Goal: Task Accomplishment & Management: Use online tool/utility

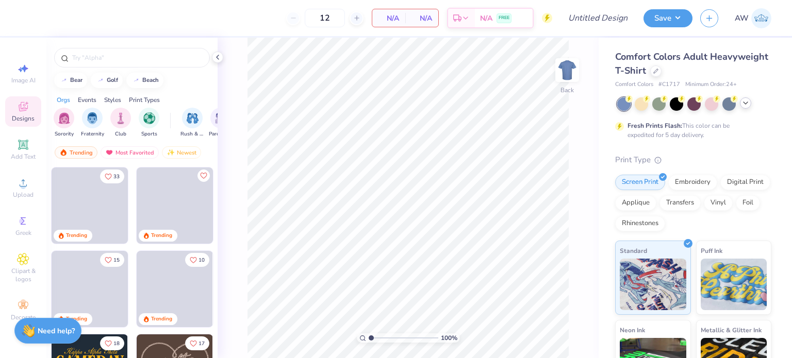
click at [747, 99] on icon at bounding box center [745, 103] width 8 height 8
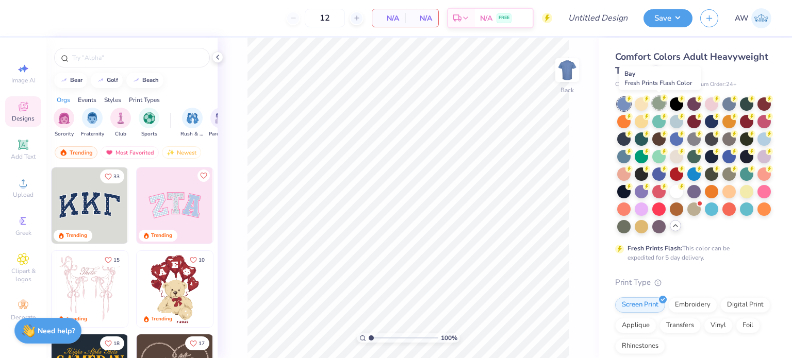
click at [632, 99] on circle at bounding box center [628, 98] width 7 height 7
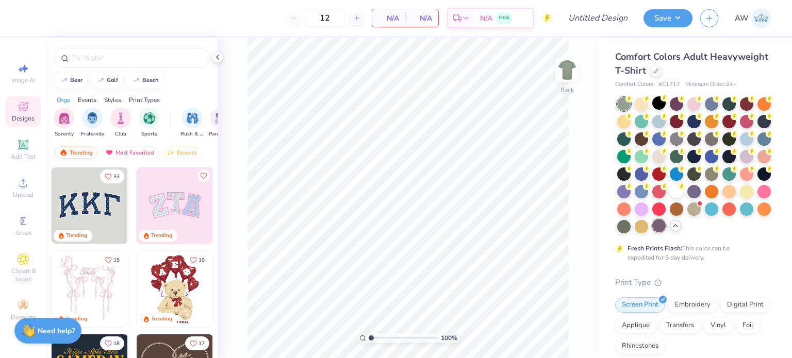
click at [652, 232] on div at bounding box center [658, 225] width 13 height 13
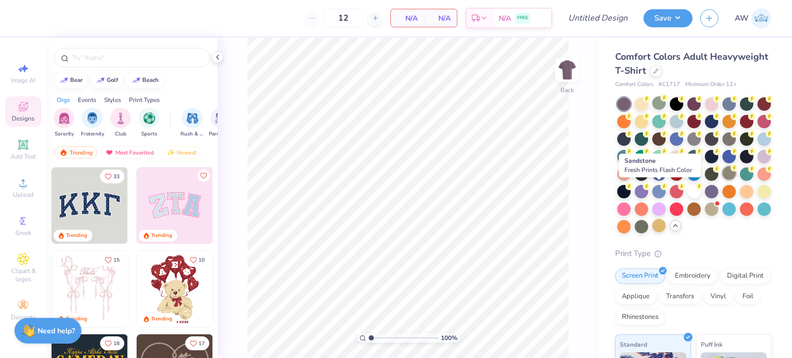
click at [722, 180] on div at bounding box center [728, 172] width 13 height 13
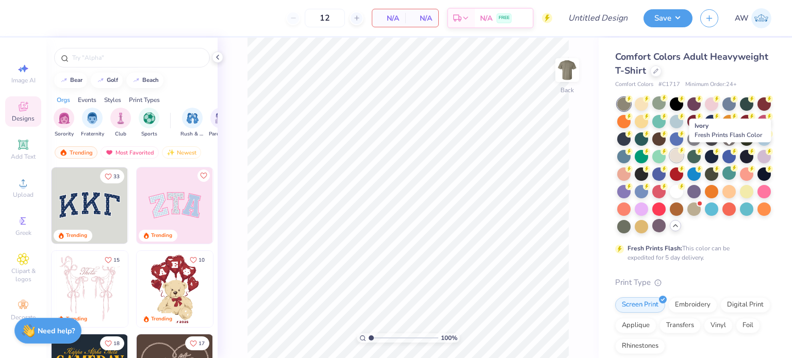
click at [683, 154] on div at bounding box center [675, 155] width 13 height 13
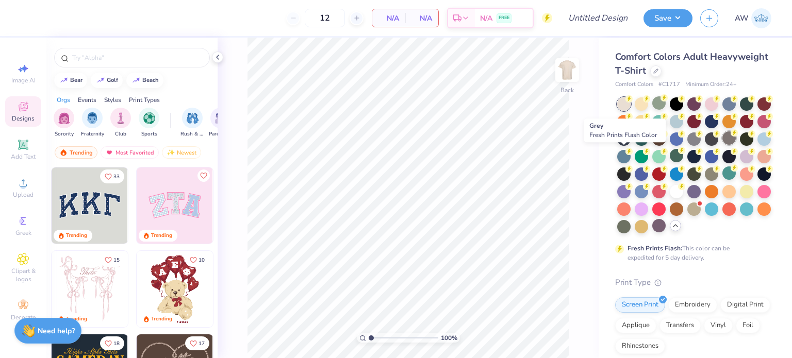
click at [722, 145] on div at bounding box center [728, 137] width 13 height 13
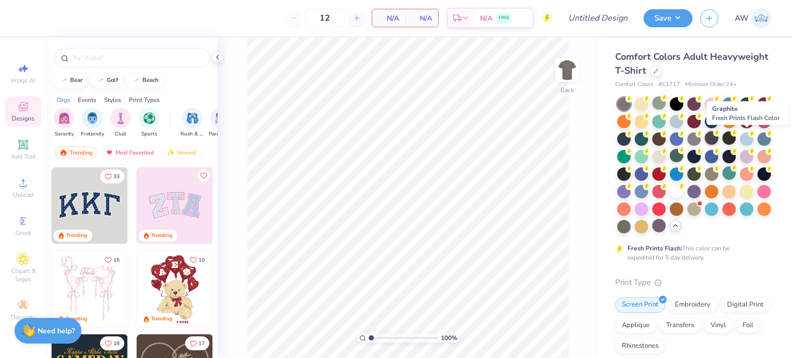
click at [718, 138] on div at bounding box center [710, 137] width 13 height 13
click at [124, 57] on input "text" at bounding box center [137, 58] width 132 height 10
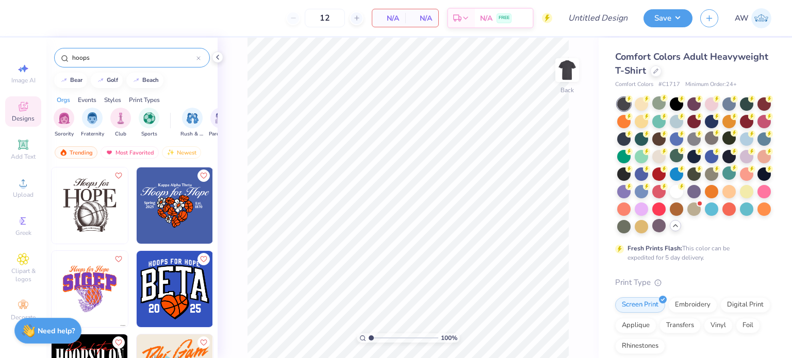
click at [136, 61] on input "hoops" at bounding box center [133, 58] width 125 height 10
type input "h"
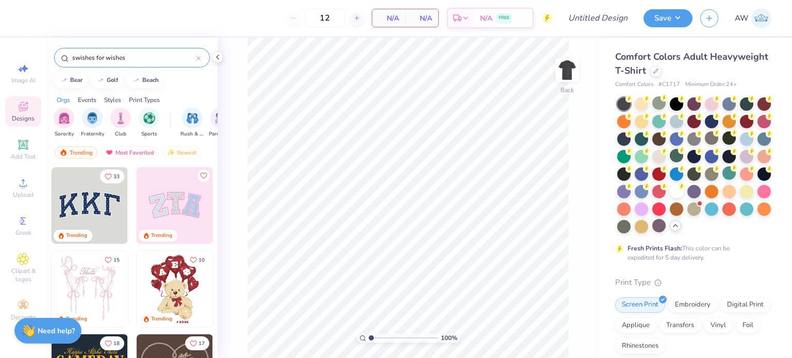
type input "swishes for wishes"
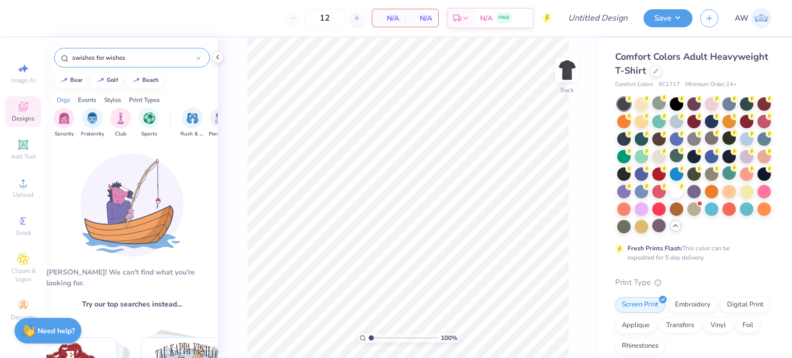
click at [198, 57] on icon at bounding box center [198, 58] width 3 height 3
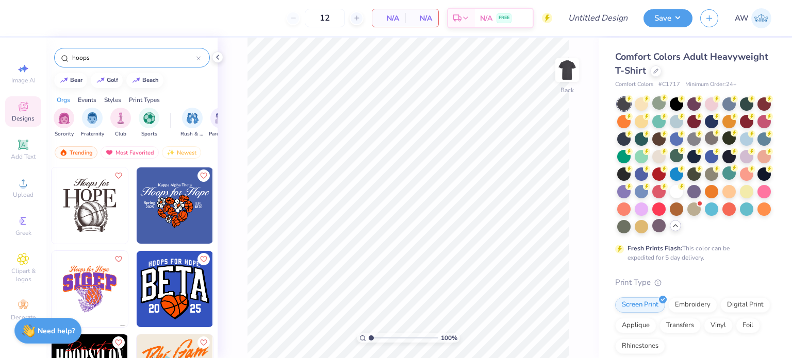
type input "hoops"
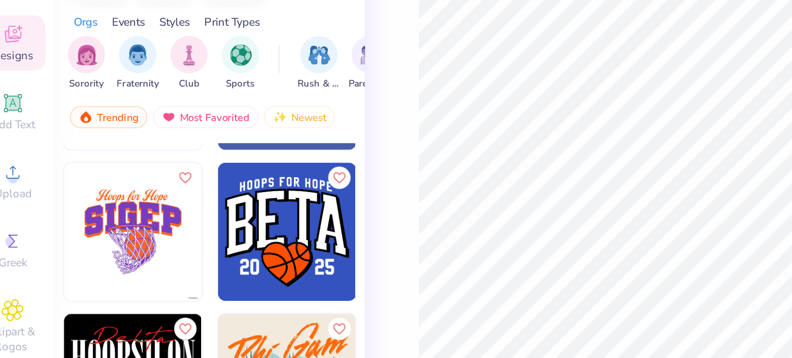
scroll to position [87, 0]
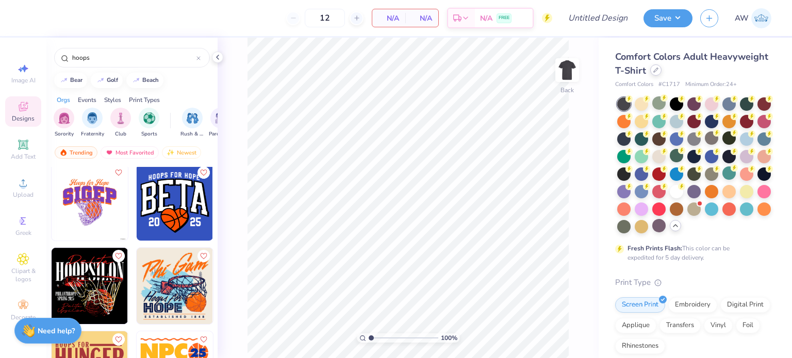
click at [658, 70] on icon at bounding box center [655, 70] width 5 height 5
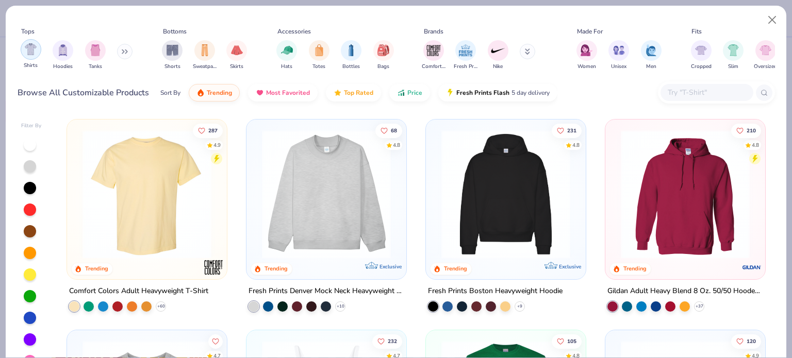
click at [32, 47] on img "filter for Shirts" at bounding box center [31, 49] width 12 height 12
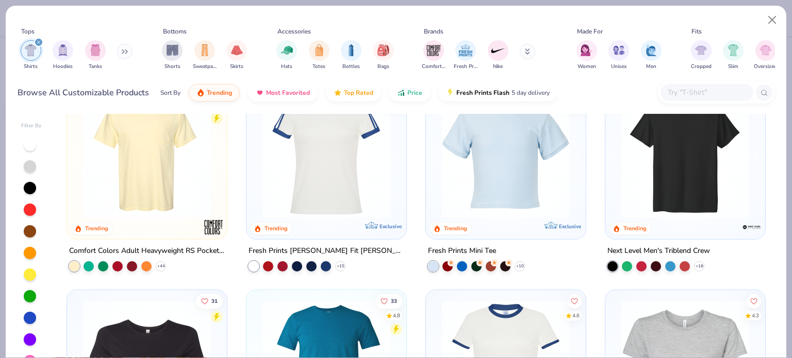
scroll to position [250, 0]
click at [164, 148] on img at bounding box center [146, 154] width 139 height 129
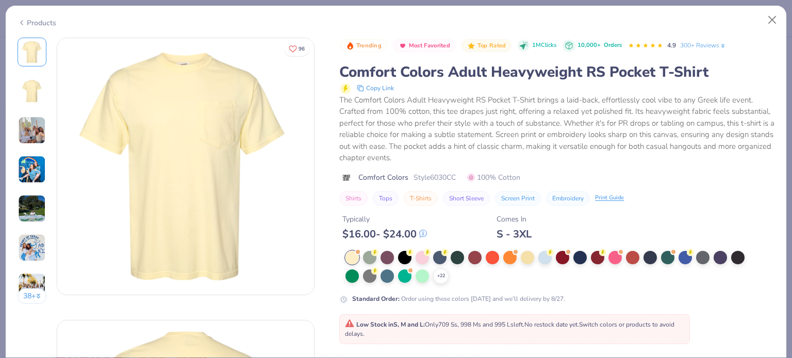
click at [25, 124] on img at bounding box center [32, 130] width 28 height 28
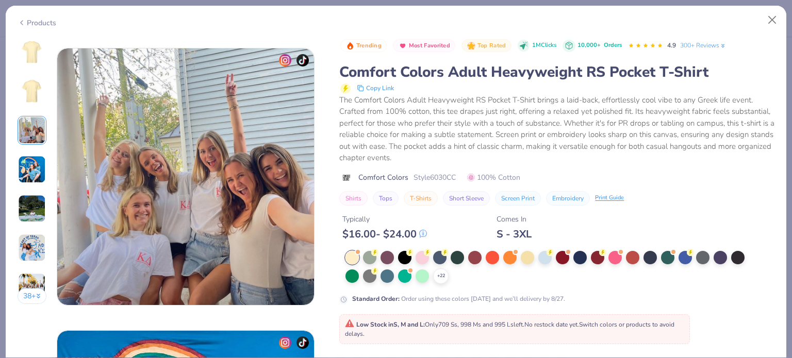
scroll to position [565, 0]
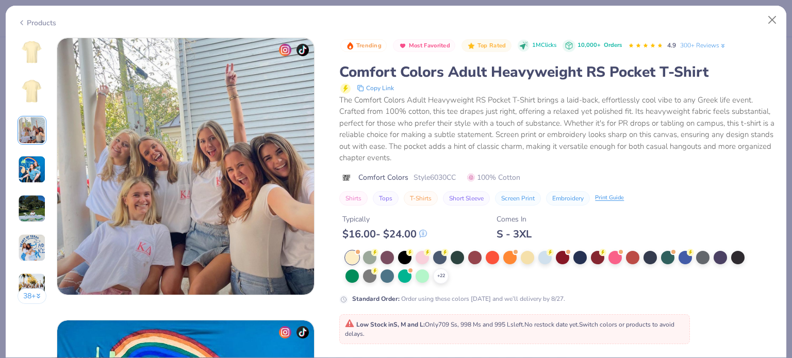
click at [31, 171] on img at bounding box center [32, 170] width 28 height 28
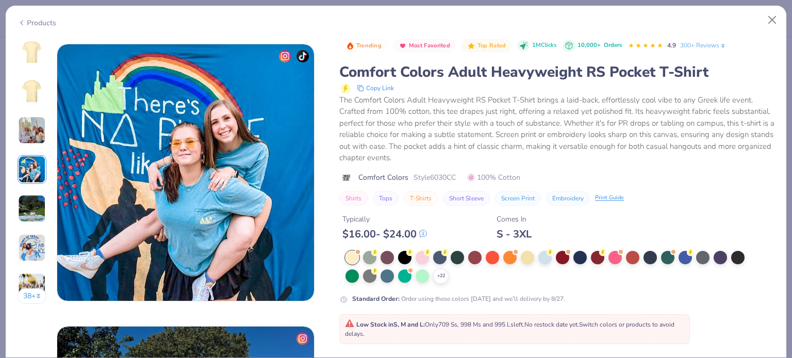
scroll to position [847, 0]
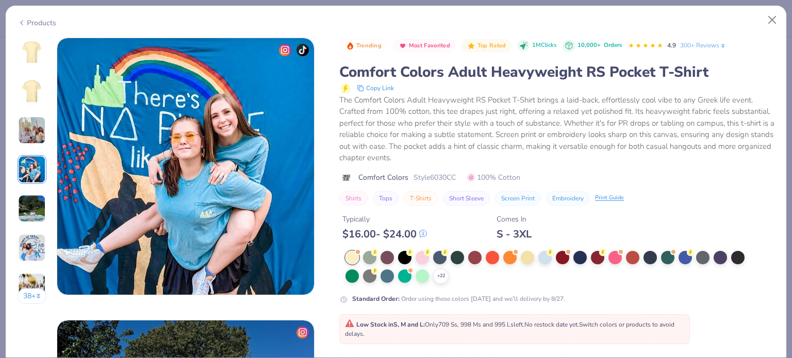
click at [35, 201] on img at bounding box center [32, 209] width 28 height 28
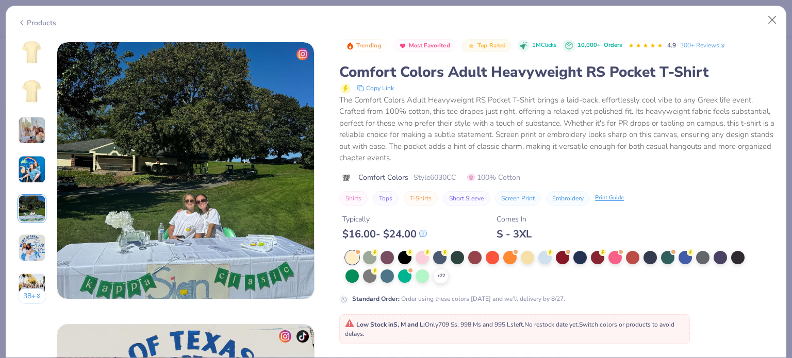
scroll to position [1130, 0]
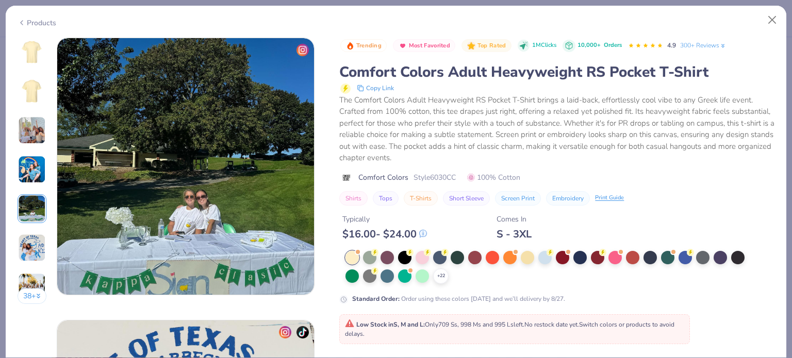
click at [29, 253] on img at bounding box center [32, 248] width 28 height 28
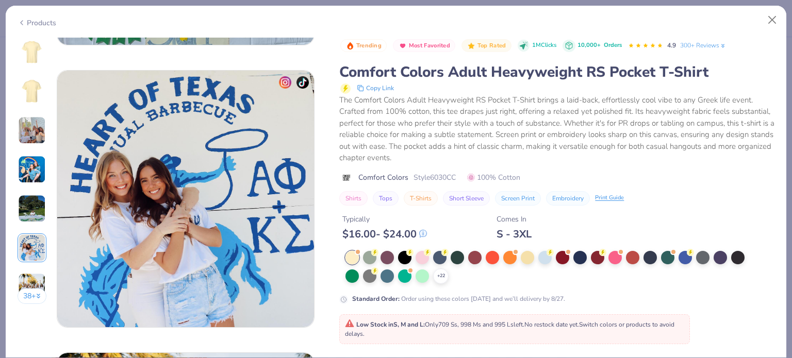
scroll to position [1412, 0]
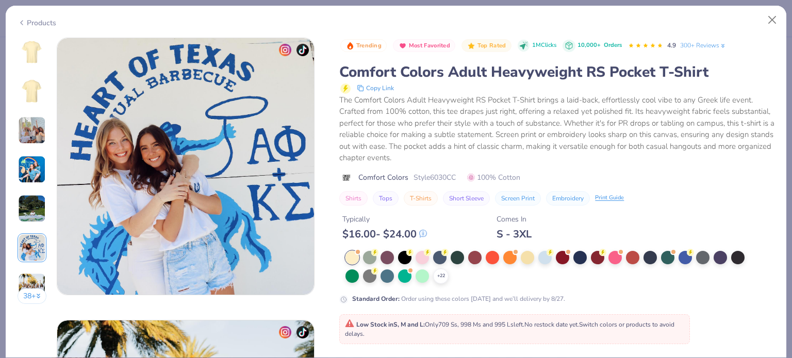
click at [31, 281] on img at bounding box center [32, 287] width 28 height 28
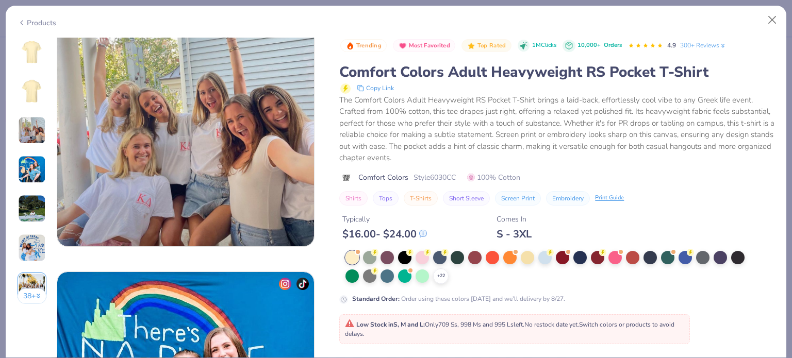
scroll to position [0, 0]
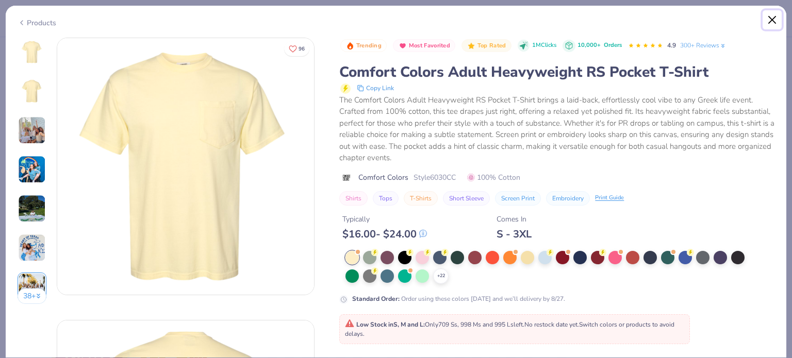
click at [768, 22] on button "Close" at bounding box center [772, 20] width 20 height 20
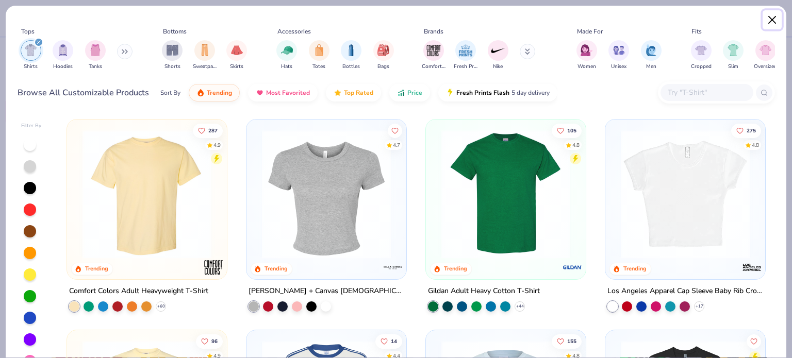
click at [772, 18] on button "Close" at bounding box center [772, 20] width 20 height 20
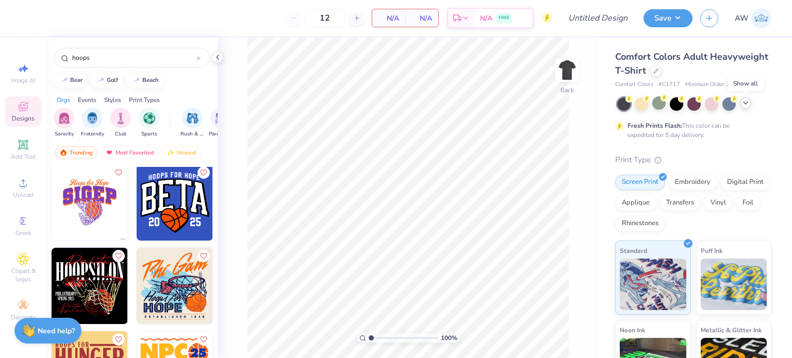
click at [746, 106] on icon at bounding box center [745, 103] width 8 height 8
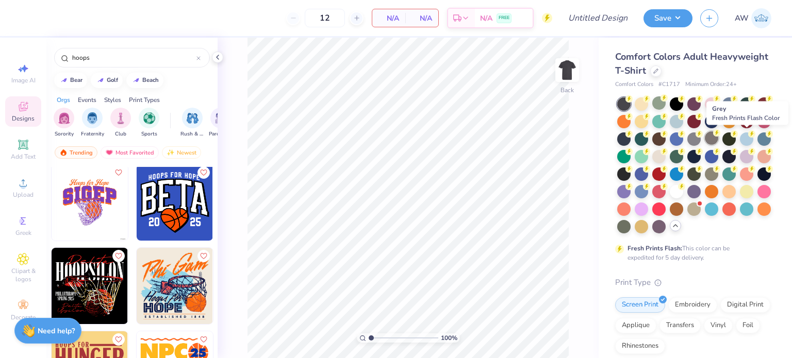
click at [718, 135] on div at bounding box center [710, 137] width 13 height 13
click at [167, 283] on img at bounding box center [175, 286] width 76 height 76
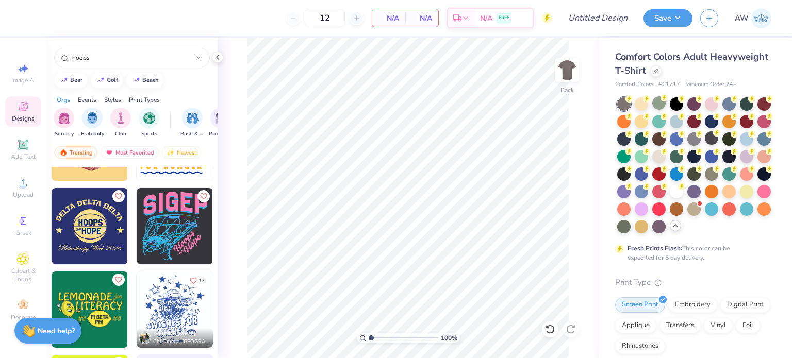
scroll to position [280, 0]
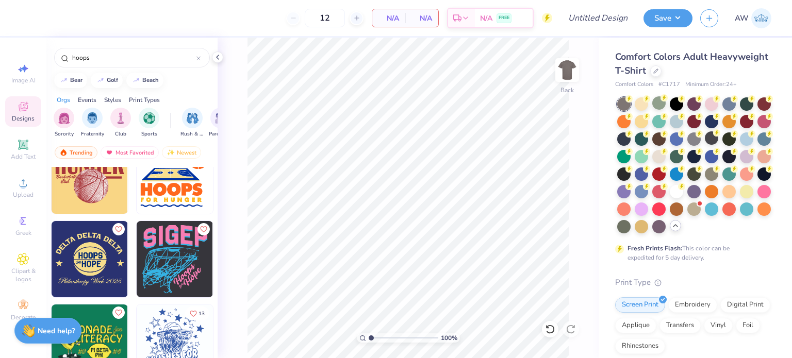
click at [159, 256] on img at bounding box center [175, 259] width 76 height 76
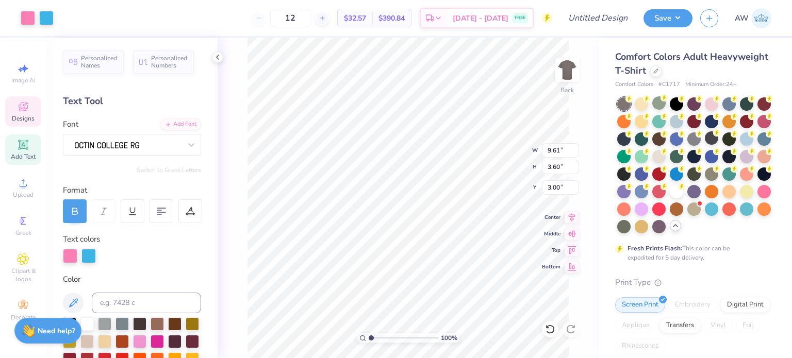
scroll to position [8, 1]
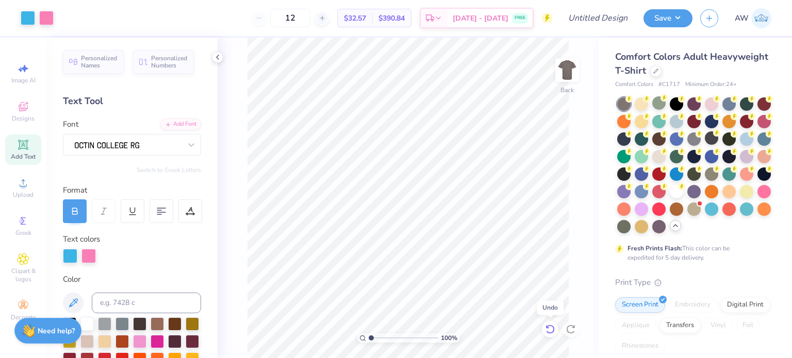
click at [548, 328] on icon at bounding box center [547, 327] width 2 height 2
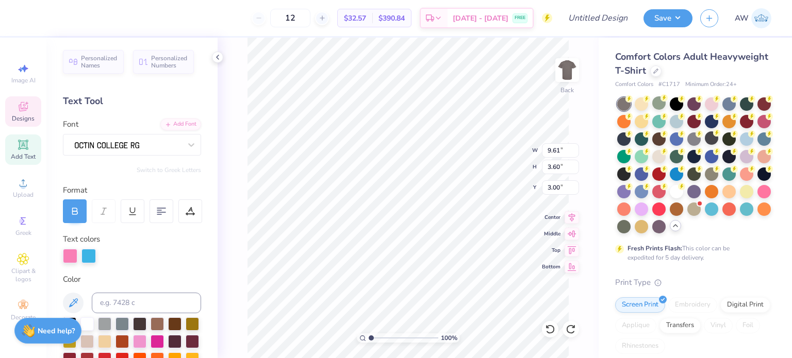
type textarea "S"
type textarea "CHI Omega"
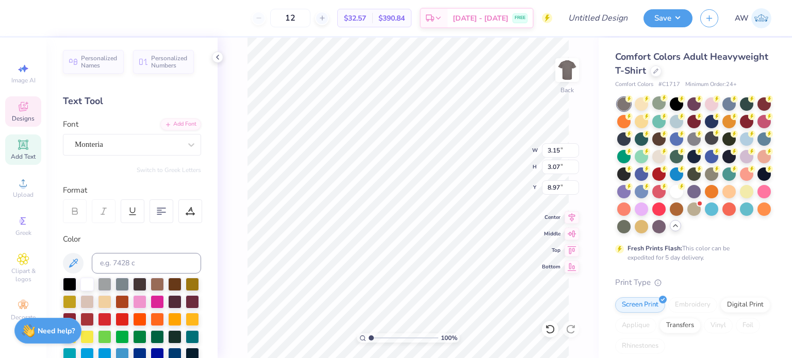
scroll to position [8, 2]
type textarea "H"
type textarea "Swishes"
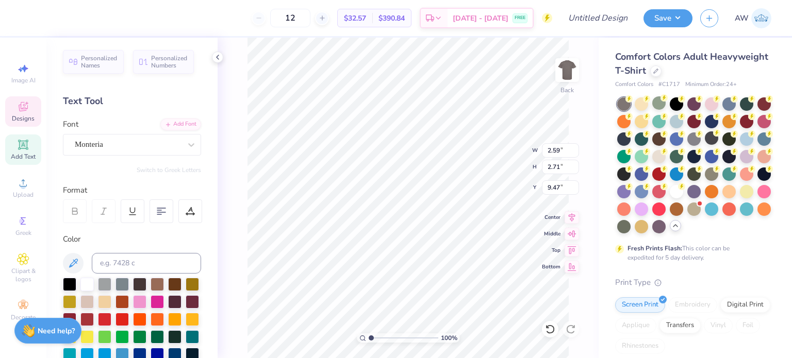
type input "2.59"
type input "2.71"
type input "9.47"
type textarea "H"
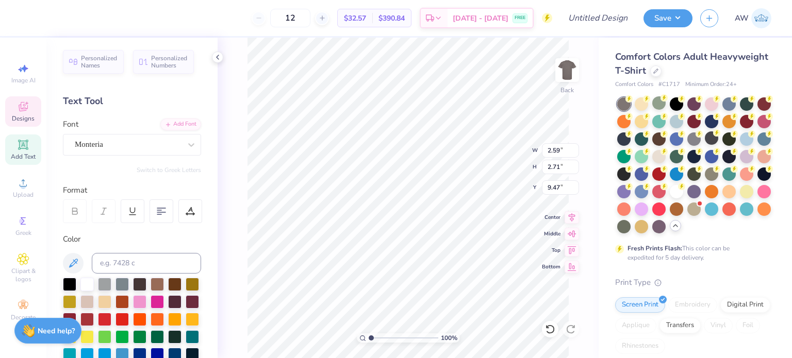
type textarea "Wishes"
type input "2.65"
type input "2.79"
type input "9.20"
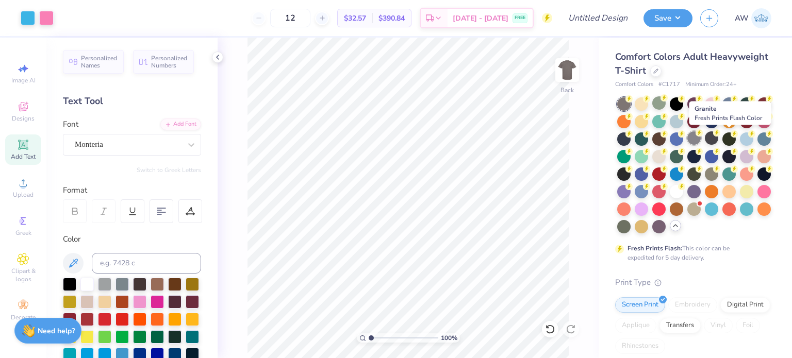
click at [702, 136] on icon at bounding box center [698, 132] width 7 height 7
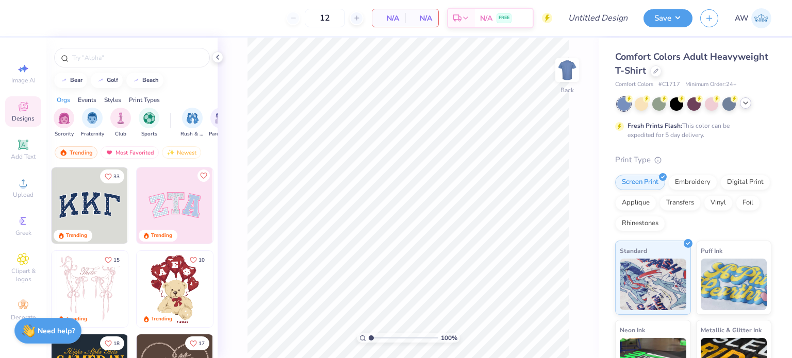
click at [744, 100] on icon at bounding box center [745, 103] width 8 height 8
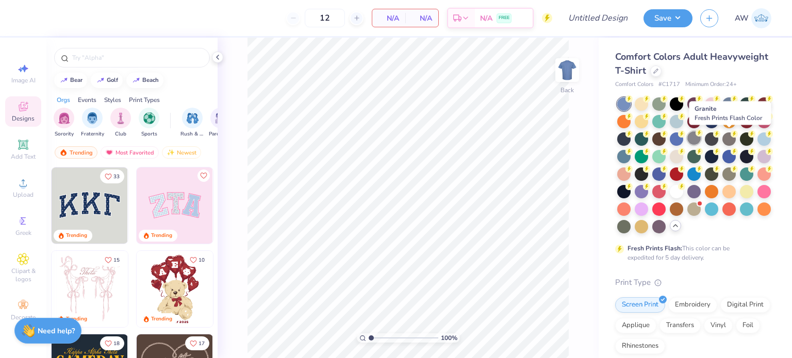
click at [700, 138] on div at bounding box center [693, 137] width 13 height 13
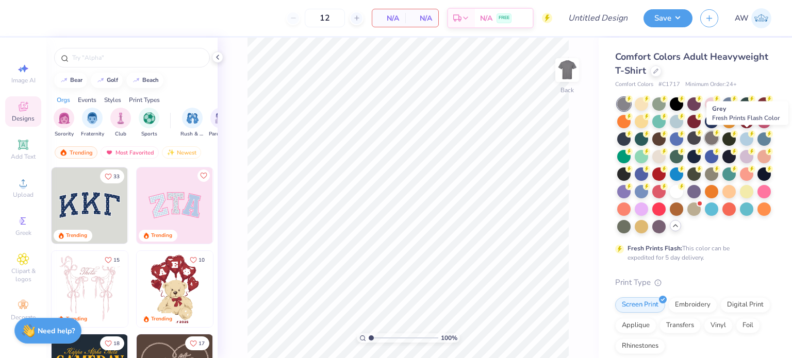
click at [718, 134] on div at bounding box center [710, 137] width 13 height 13
click at [700, 134] on div at bounding box center [693, 137] width 13 height 13
click at [139, 57] on input "text" at bounding box center [137, 58] width 132 height 10
type input "hoops"
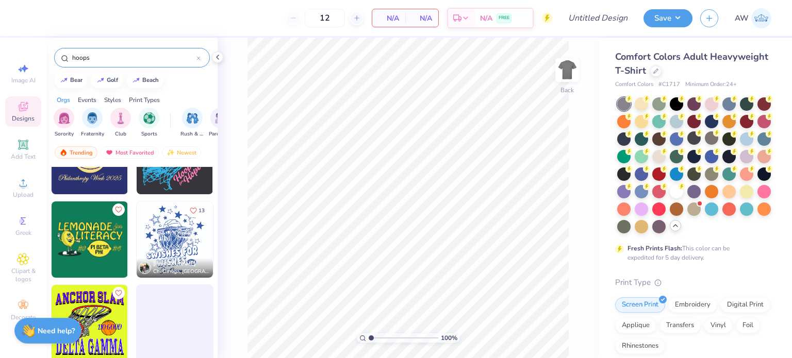
scroll to position [384, 0]
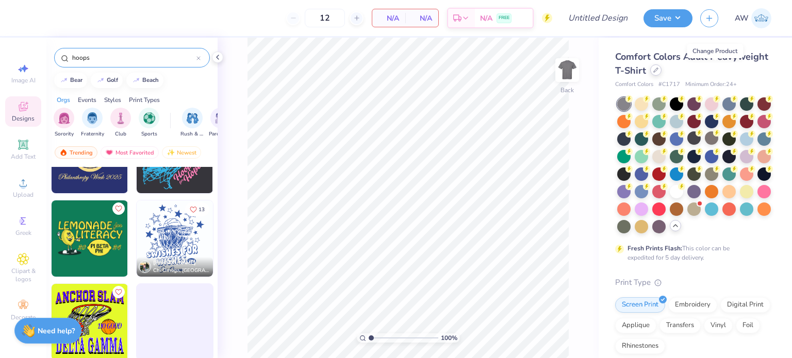
click at [658, 70] on icon at bounding box center [655, 70] width 4 height 4
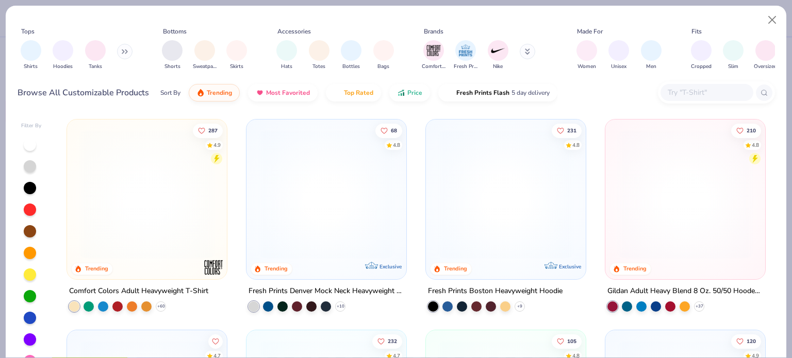
scroll to position [289, 0]
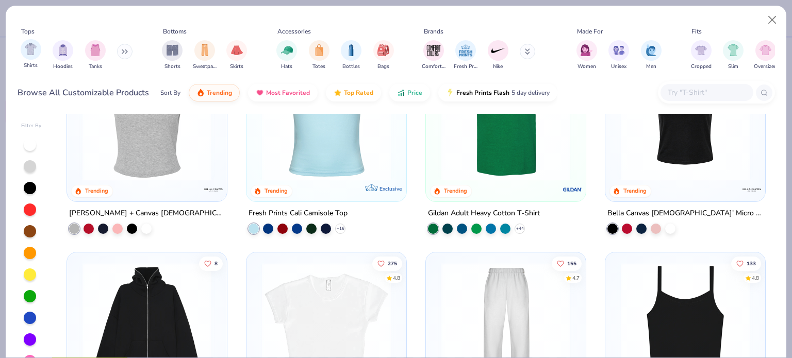
click at [28, 60] on div "Shirts" at bounding box center [31, 54] width 21 height 30
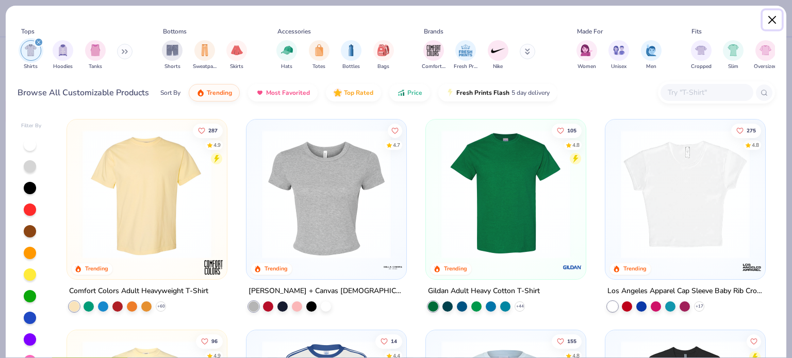
click at [774, 24] on button "Close" at bounding box center [772, 20] width 20 height 20
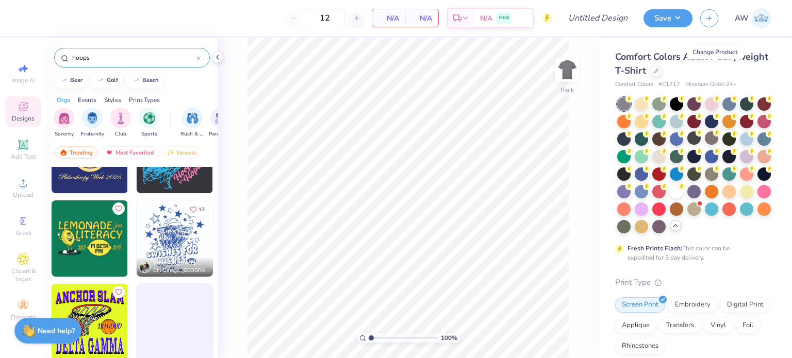
scroll to position [481, 0]
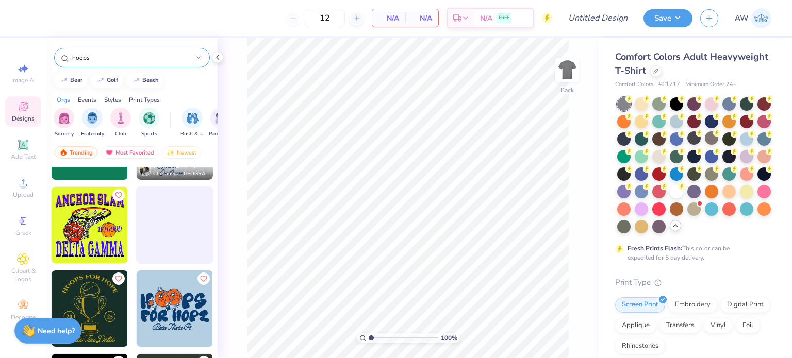
click at [715, 76] on div "Comfort Colors Adult Heavyweight T-Shirt" at bounding box center [693, 64] width 156 height 28
click at [91, 212] on img at bounding box center [90, 225] width 76 height 76
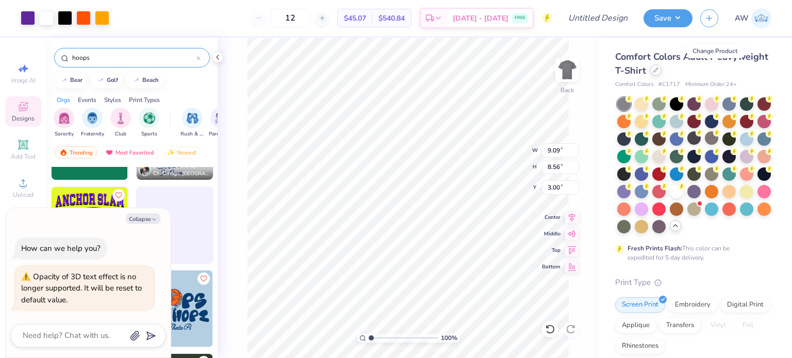
click at [658, 71] on icon at bounding box center [655, 70] width 5 height 5
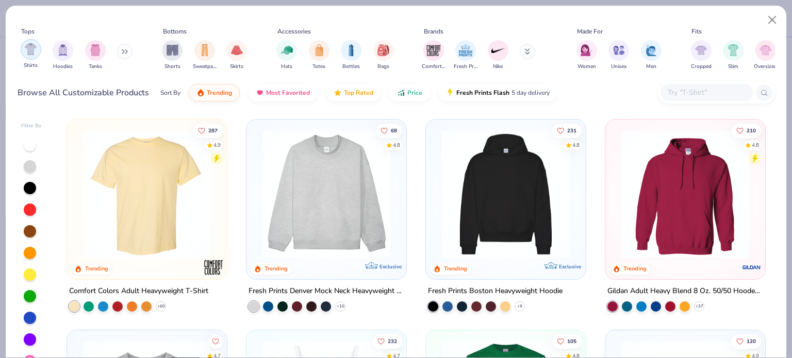
click at [32, 49] on img "filter for Shirts" at bounding box center [31, 49] width 12 height 12
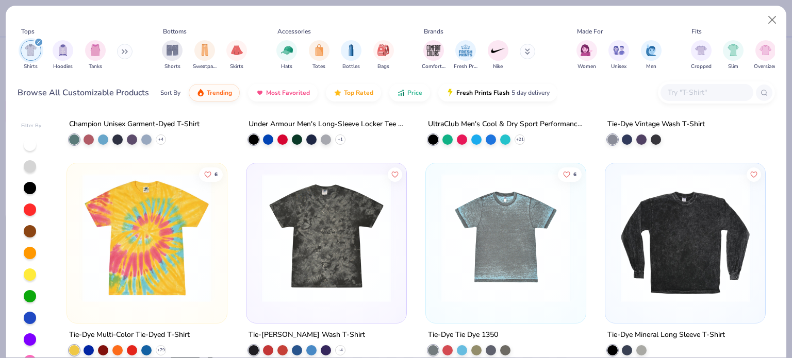
scroll to position [5481, 0]
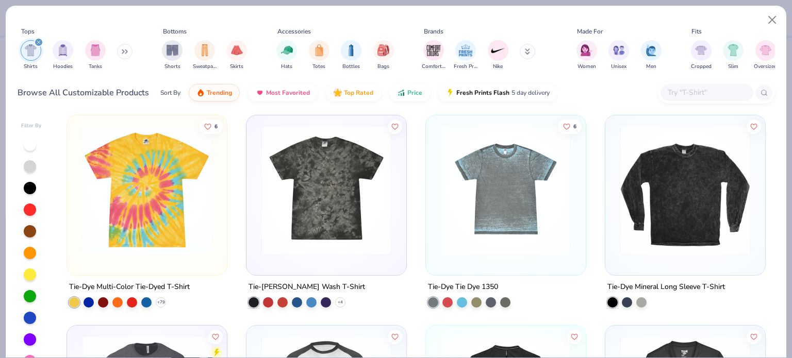
click at [137, 216] on img at bounding box center [146, 189] width 139 height 129
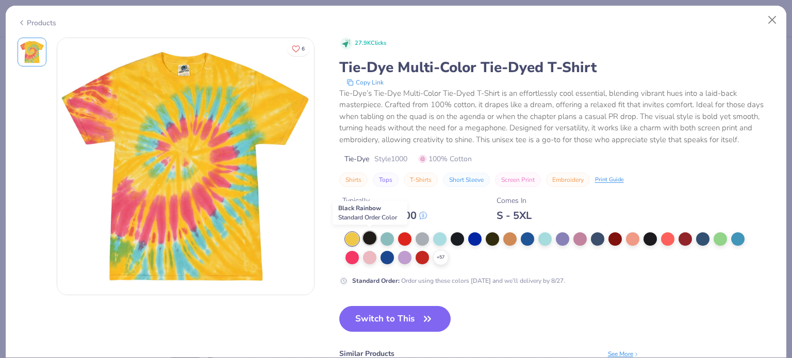
click at [369, 235] on div at bounding box center [369, 237] width 13 height 13
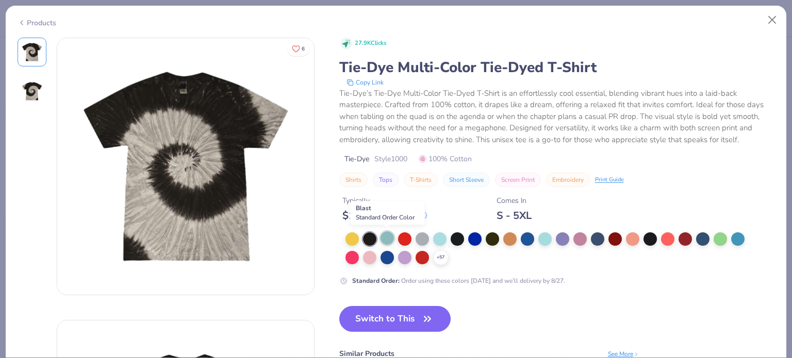
click at [387, 236] on div at bounding box center [386, 237] width 13 height 13
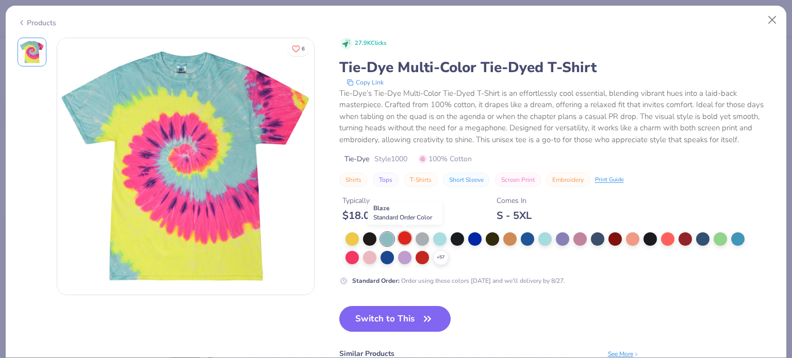
click at [403, 237] on div at bounding box center [404, 237] width 13 height 13
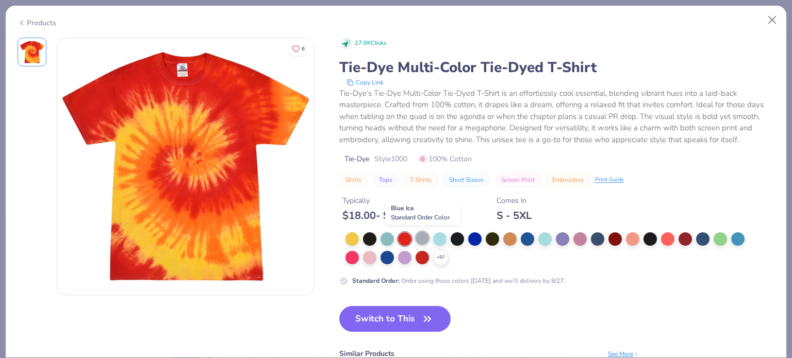
click at [423, 234] on div at bounding box center [421, 237] width 13 height 13
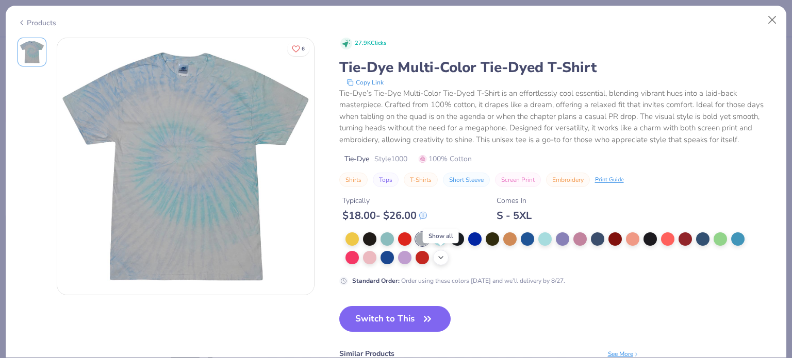
click at [439, 256] on icon at bounding box center [440, 258] width 8 height 8
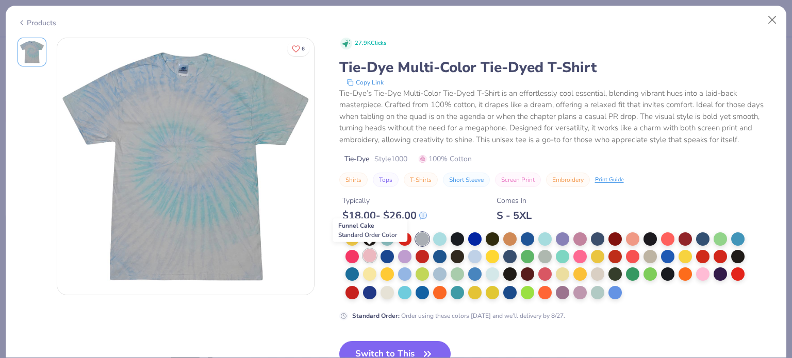
click at [375, 255] on div at bounding box center [369, 255] width 13 height 13
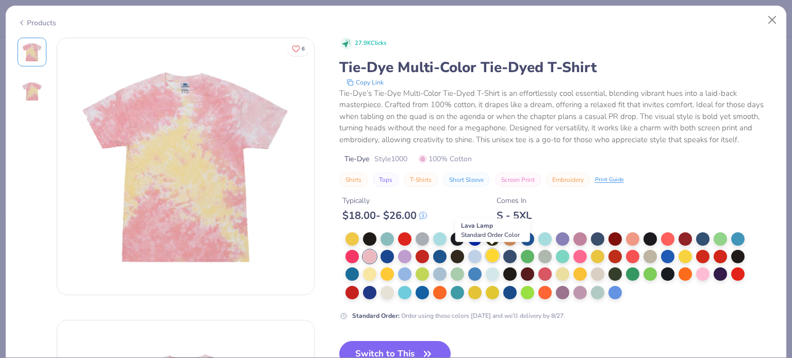
click at [492, 253] on div at bounding box center [491, 255] width 13 height 13
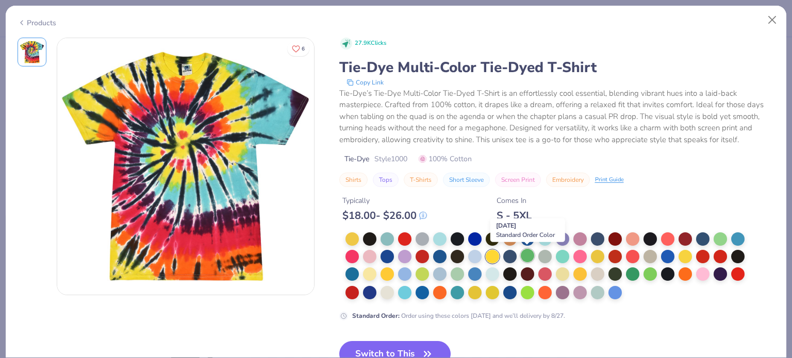
click at [528, 255] on div at bounding box center [526, 255] width 13 height 13
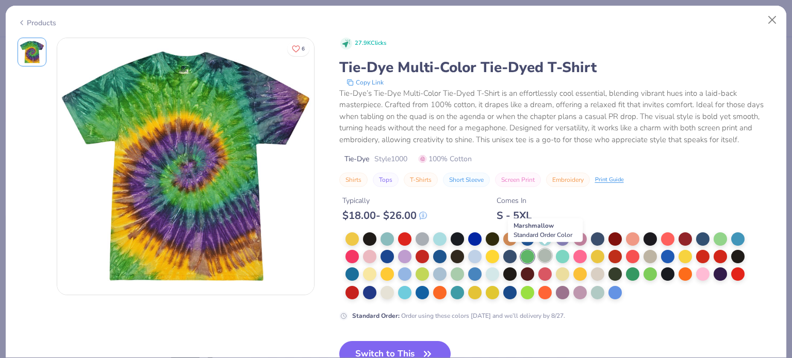
click at [546, 253] on div at bounding box center [544, 255] width 13 height 13
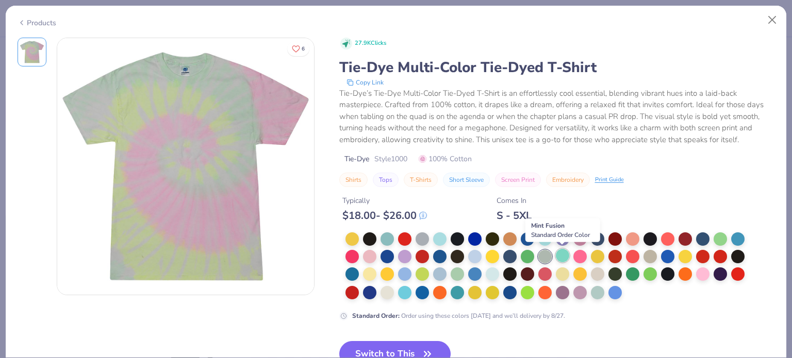
click at [561, 254] on div at bounding box center [562, 255] width 13 height 13
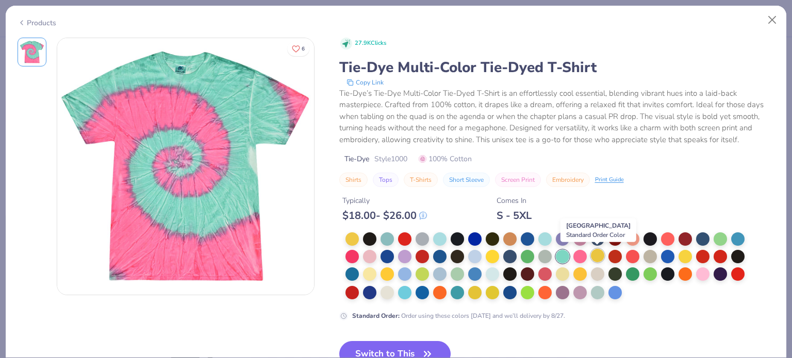
click at [598, 255] on div at bounding box center [597, 255] width 13 height 13
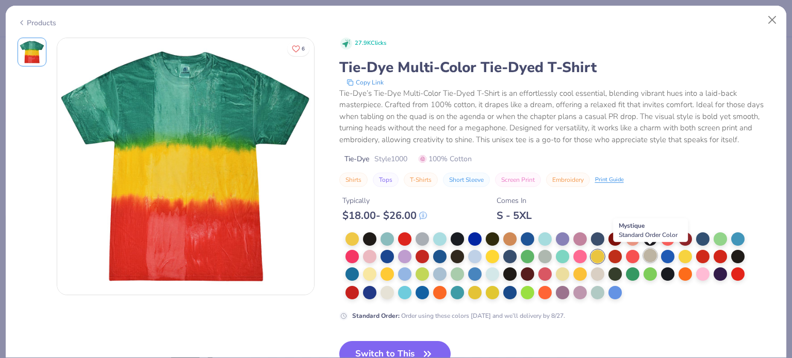
click at [649, 254] on div at bounding box center [649, 255] width 13 height 13
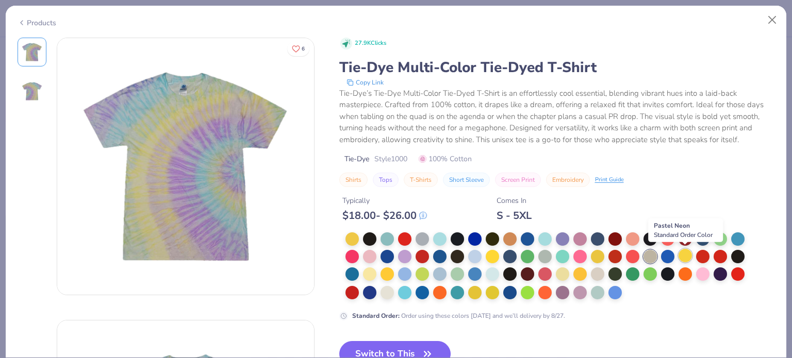
click at [685, 256] on div at bounding box center [684, 255] width 13 height 13
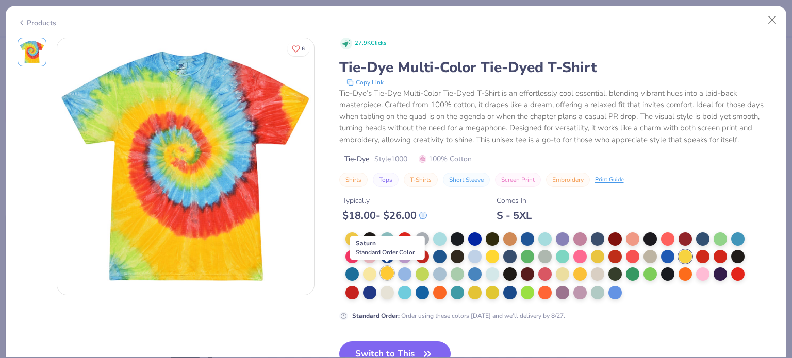
click at [385, 273] on div at bounding box center [386, 272] width 13 height 13
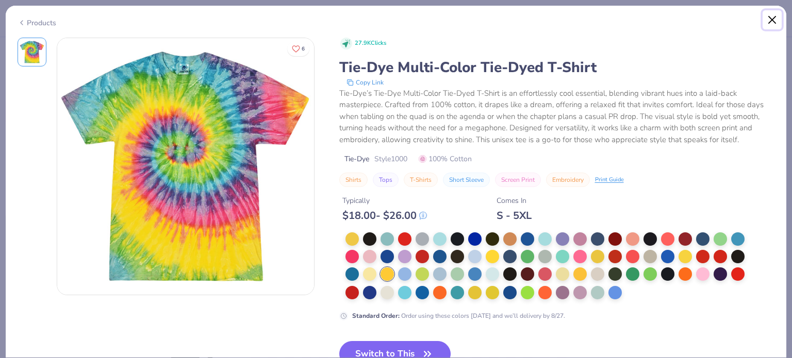
click at [771, 18] on button "Close" at bounding box center [772, 20] width 20 height 20
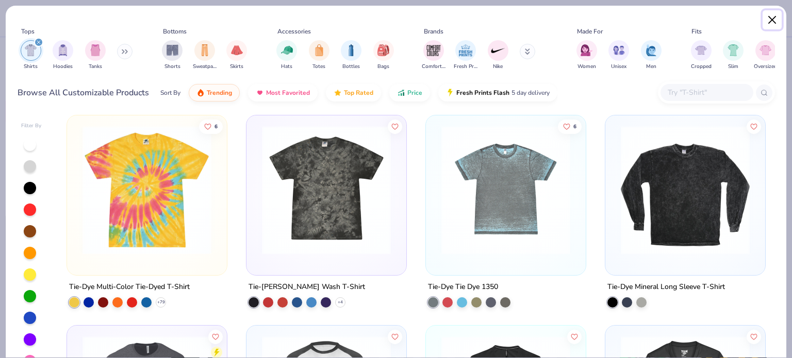
click at [768, 18] on button "Close" at bounding box center [772, 20] width 20 height 20
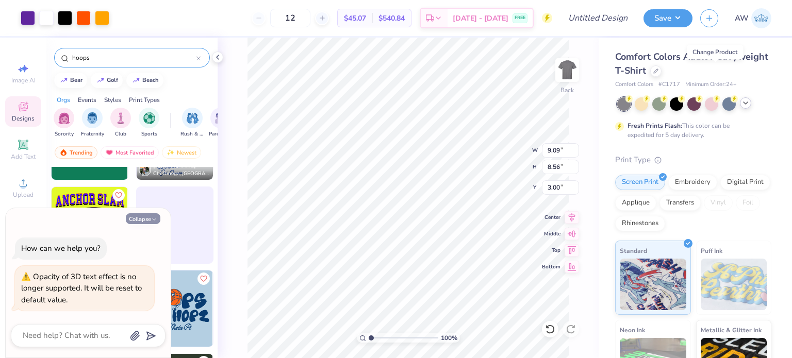
click at [140, 221] on button "Collapse" at bounding box center [143, 218] width 35 height 11
type textarea "x"
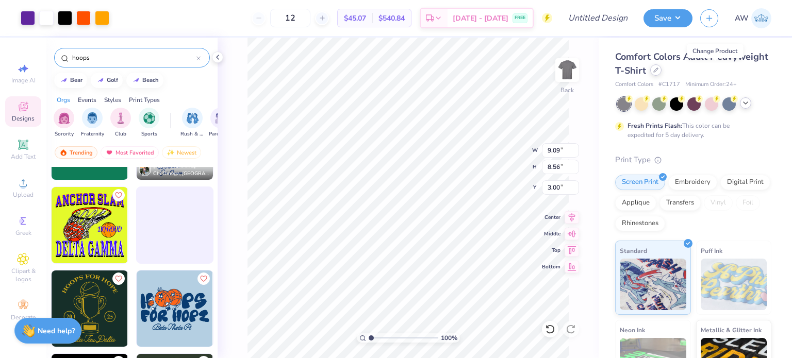
click at [658, 69] on icon at bounding box center [655, 70] width 5 height 5
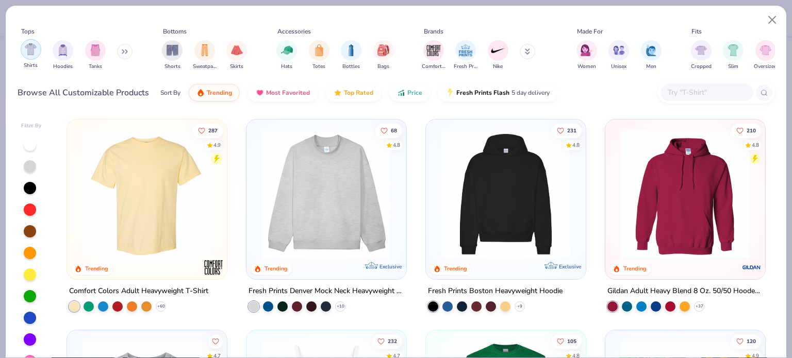
click at [36, 56] on div "filter for Shirts" at bounding box center [31, 49] width 21 height 21
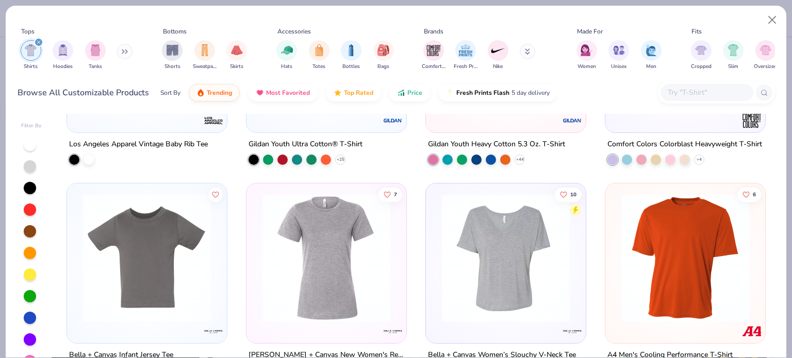
scroll to position [2760, 0]
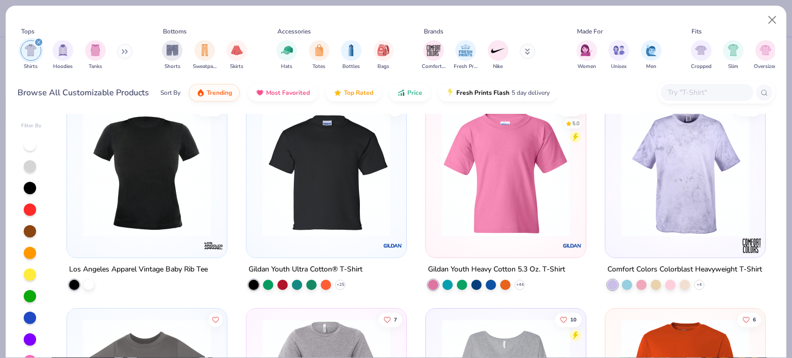
click at [723, 179] on img at bounding box center [684, 172] width 139 height 129
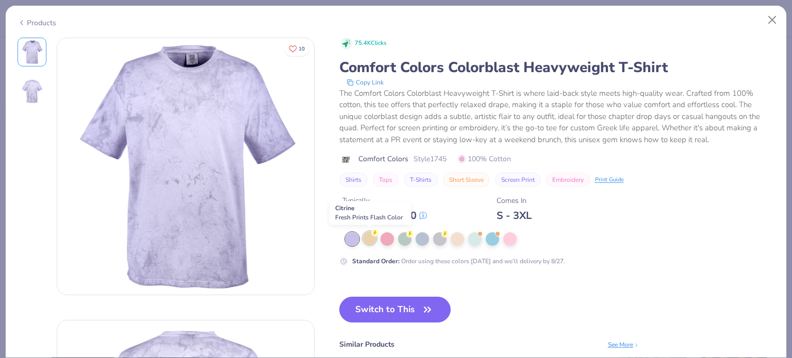
click at [369, 237] on div at bounding box center [369, 237] width 13 height 13
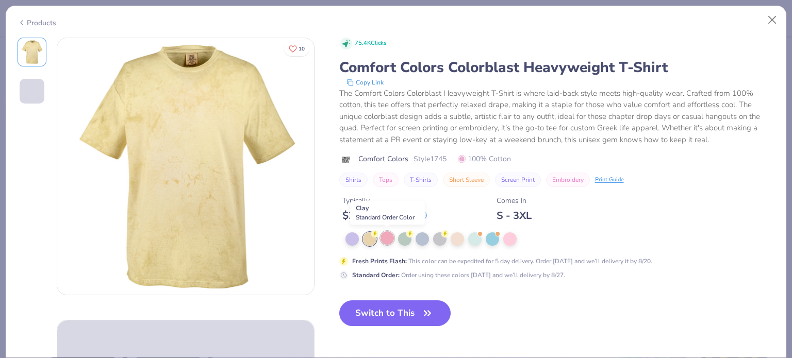
click at [389, 241] on div at bounding box center [386, 237] width 13 height 13
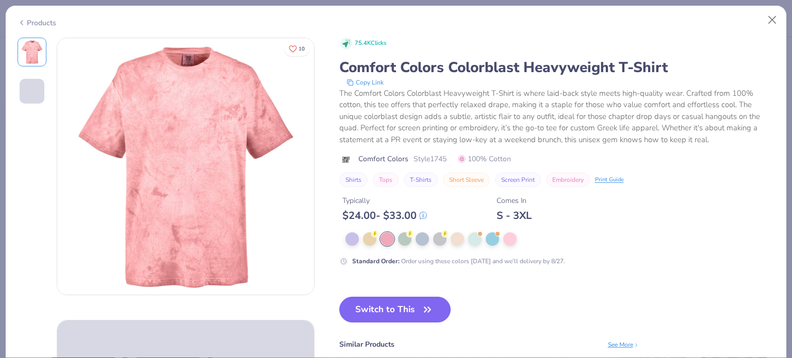
click at [412, 241] on div at bounding box center [548, 238] width 406 height 13
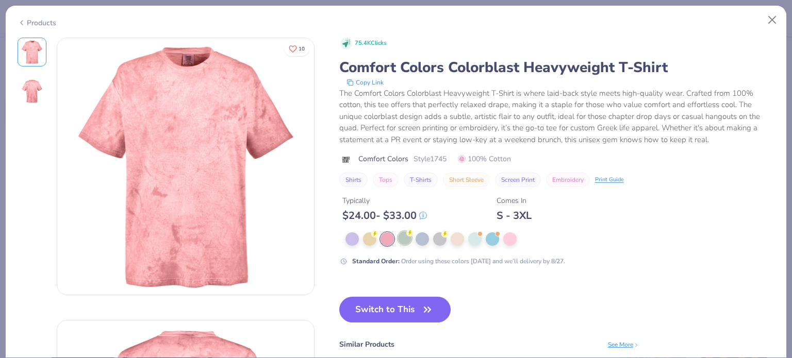
click at [402, 237] on div at bounding box center [404, 237] width 13 height 13
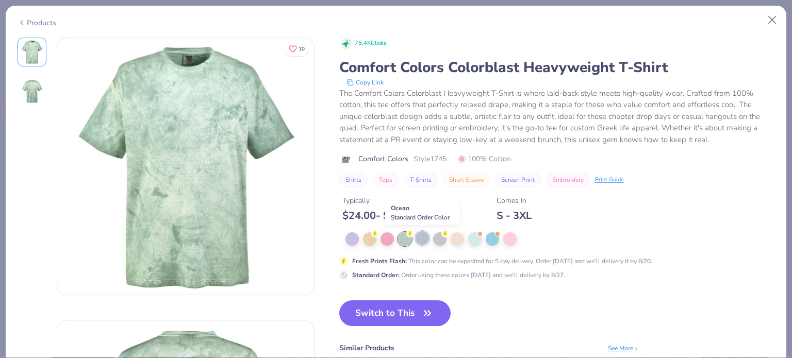
click at [422, 234] on div at bounding box center [421, 237] width 13 height 13
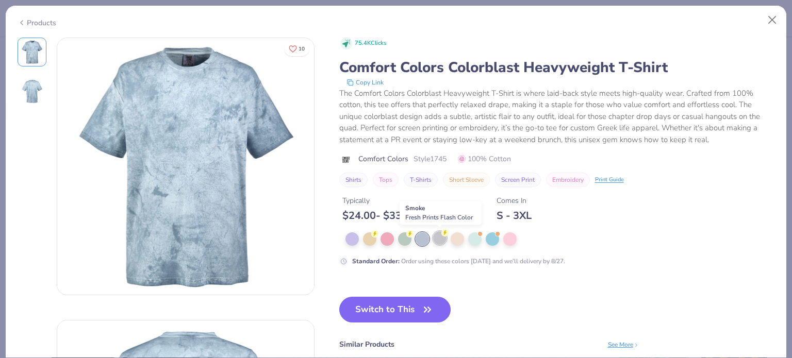
click at [441, 236] on icon at bounding box center [444, 232] width 7 height 7
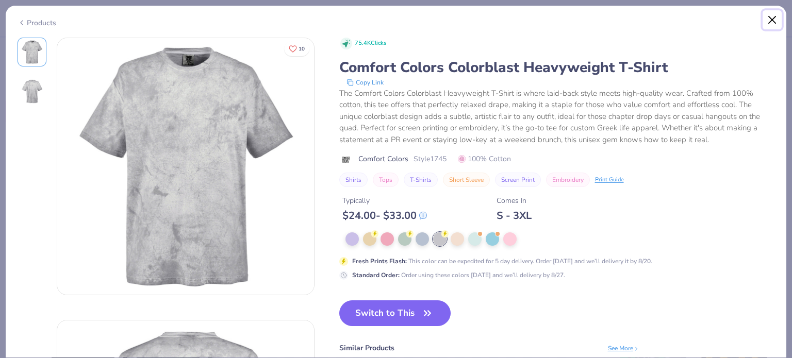
click at [770, 20] on button "Close" at bounding box center [772, 20] width 20 height 20
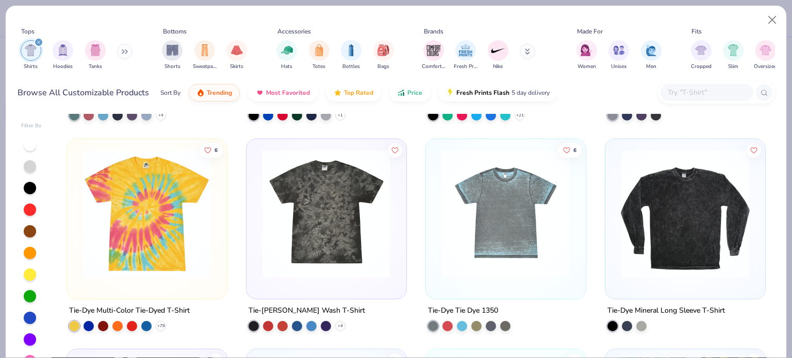
scroll to position [5456, 0]
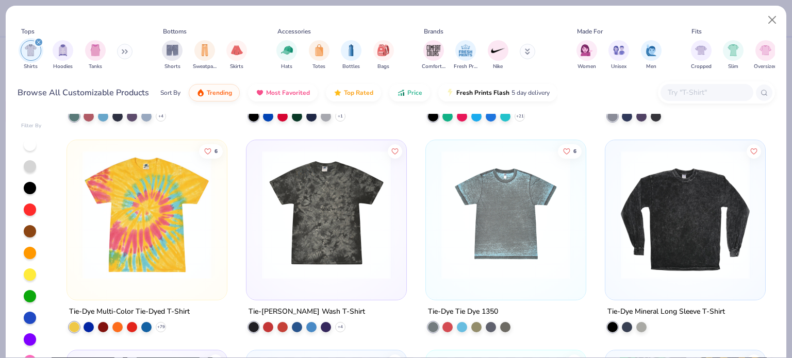
click at [269, 212] on img at bounding box center [326, 214] width 139 height 129
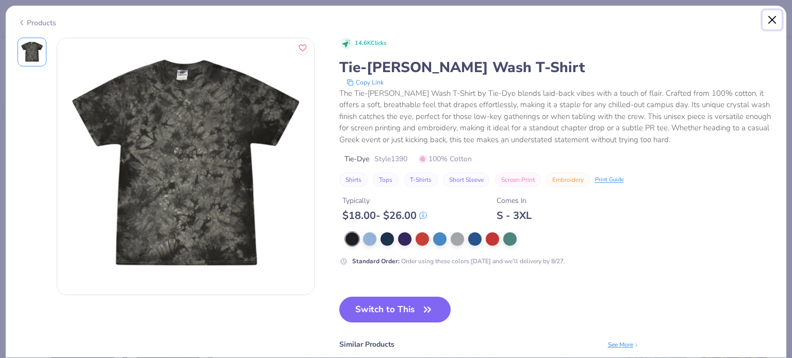
click at [771, 22] on button "Close" at bounding box center [772, 20] width 20 height 20
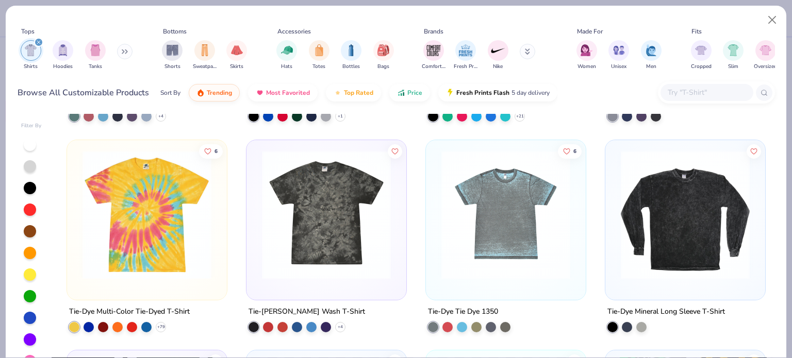
click at [196, 199] on img at bounding box center [146, 214] width 139 height 129
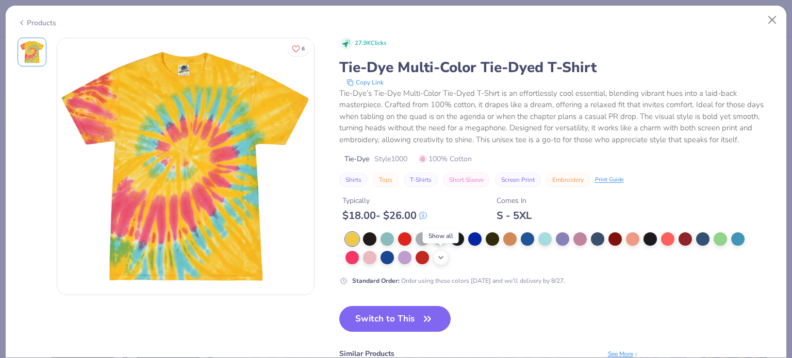
click at [441, 255] on icon at bounding box center [440, 258] width 8 height 8
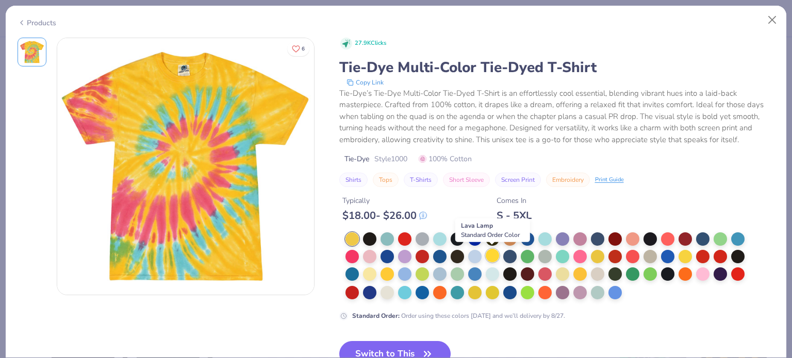
click at [494, 258] on div at bounding box center [491, 255] width 13 height 13
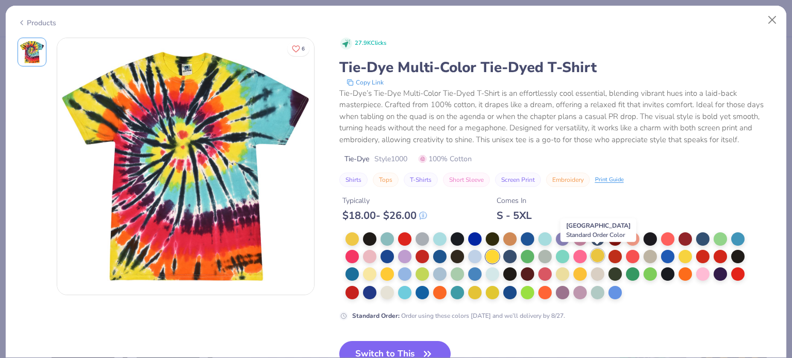
click at [600, 257] on div at bounding box center [597, 255] width 13 height 13
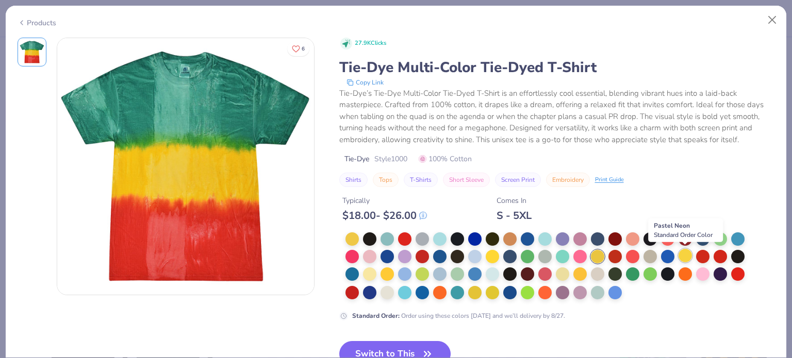
click at [680, 257] on div at bounding box center [684, 255] width 13 height 13
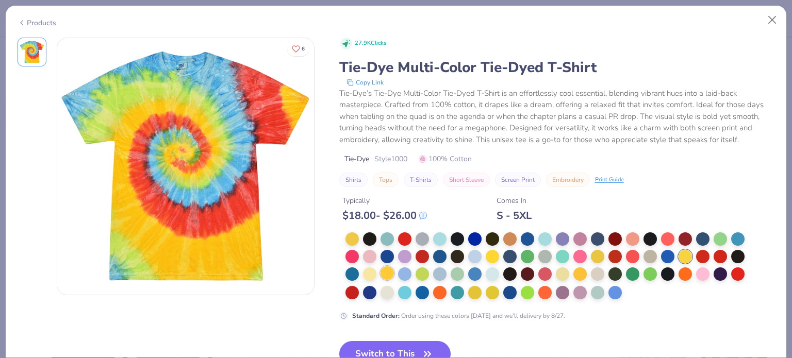
click at [385, 272] on div at bounding box center [386, 272] width 13 height 13
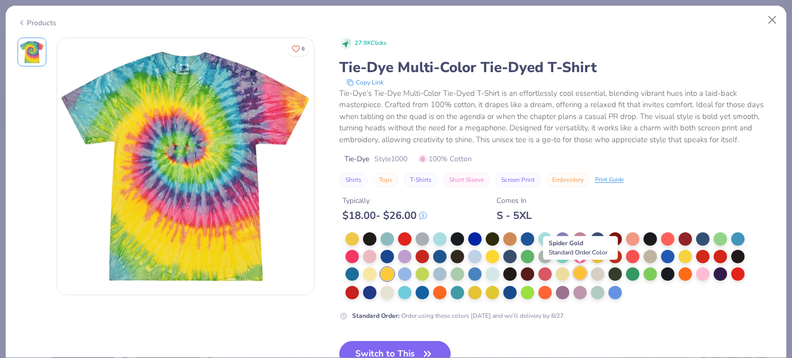
click at [582, 274] on div at bounding box center [579, 272] width 13 height 13
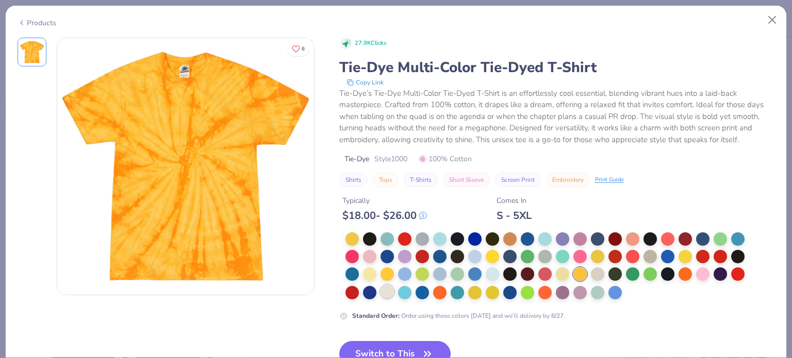
click at [388, 291] on div at bounding box center [386, 291] width 13 height 13
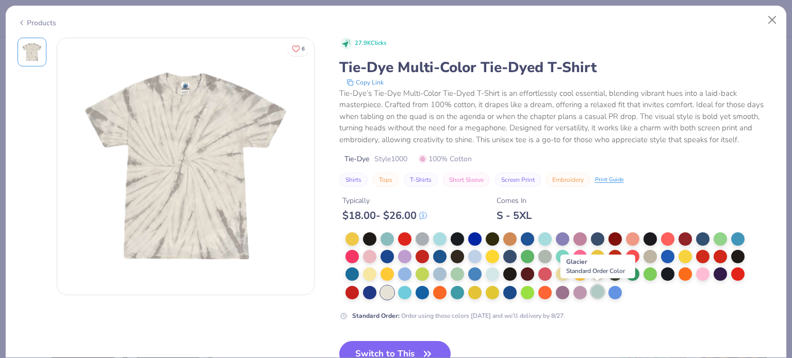
click at [598, 289] on div at bounding box center [597, 291] width 13 height 13
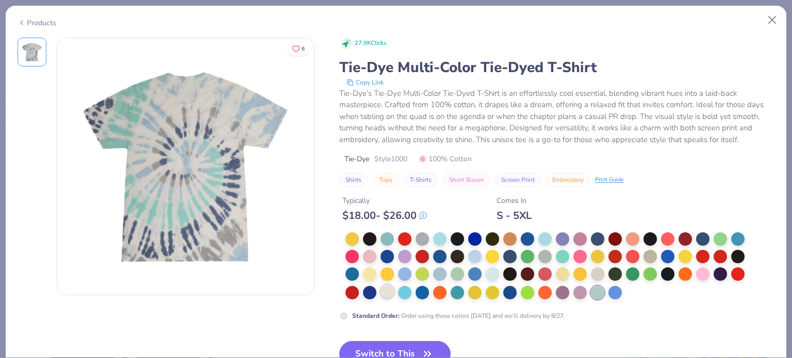
click at [385, 288] on div at bounding box center [386, 291] width 13 height 13
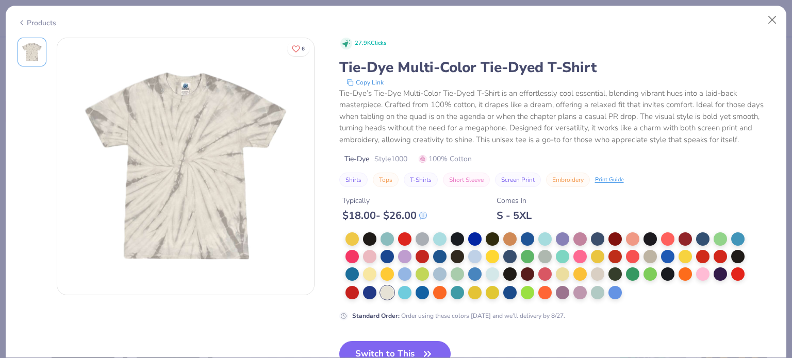
scroll to position [72, 0]
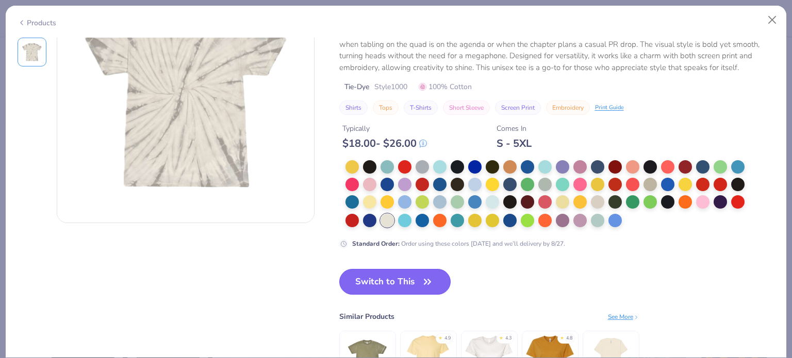
click at [409, 278] on button "Switch to This" at bounding box center [395, 282] width 112 height 26
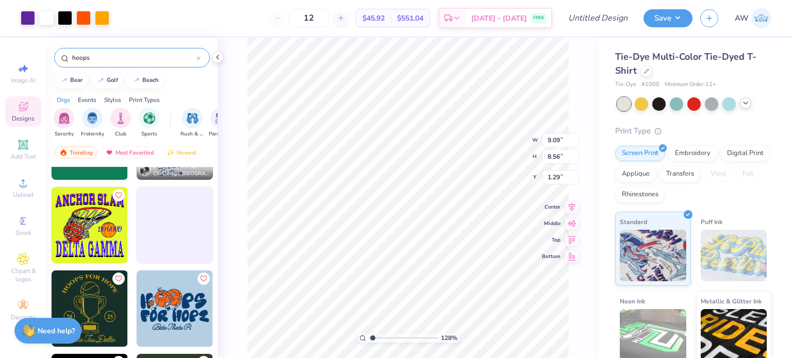
type input "1.28185145615746"
type input "5.61"
type input "1.28185145615746"
type input "11.61"
type input "10.93"
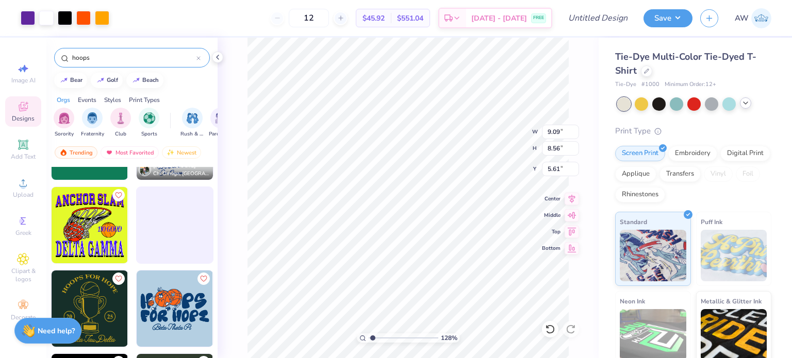
type input "3.09"
type input "1.28185145615746"
type input "3.00"
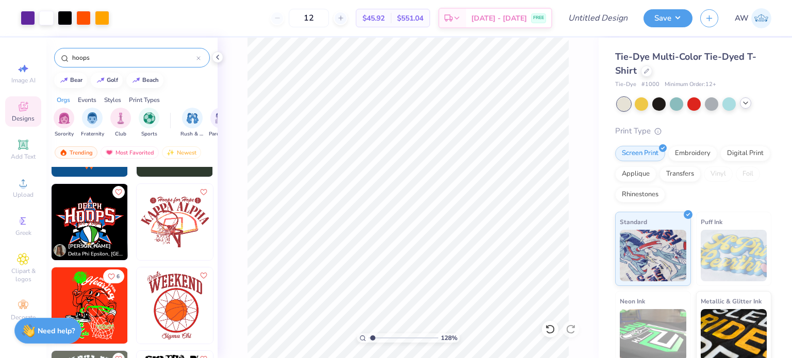
scroll to position [818, 0]
type input "1.28185145615746"
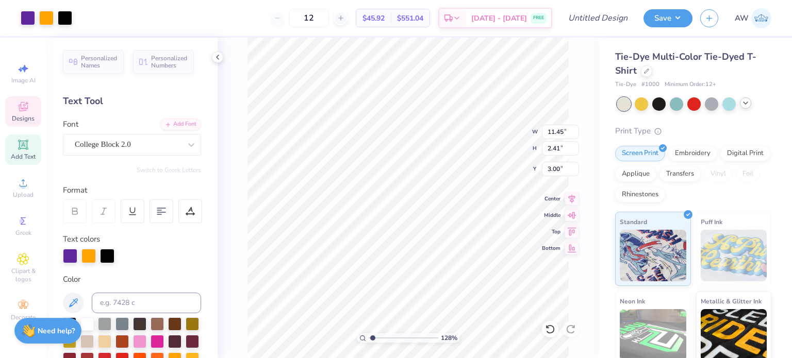
scroll to position [8, 1]
type textarea "ANCHOR SLA"
type input "1.28185145615746"
type textarea "ANCHOR SL"
type input "1.28185145615746"
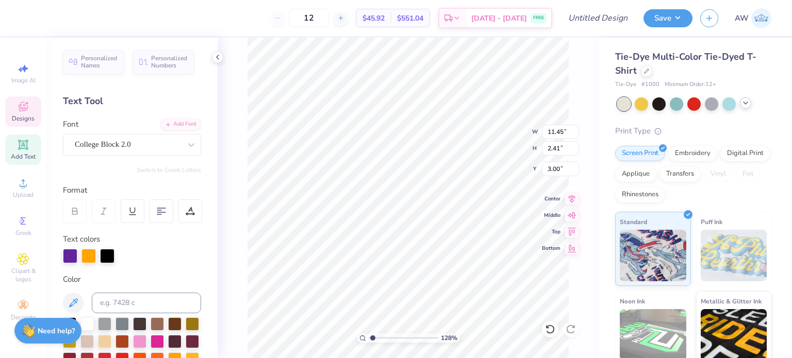
type textarea "ANCHOR"
type input "1.28185145615746"
type textarea "ANCHOR"
type input "1.28185145615746"
type textarea "ANCHO"
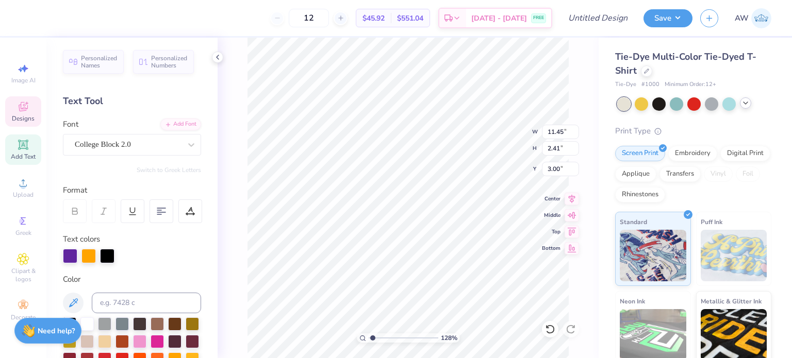
type input "1.28185145615746"
type textarea "ANC"
type input "1.28185145615746"
type textarea "A"
type input "1.28185145615746"
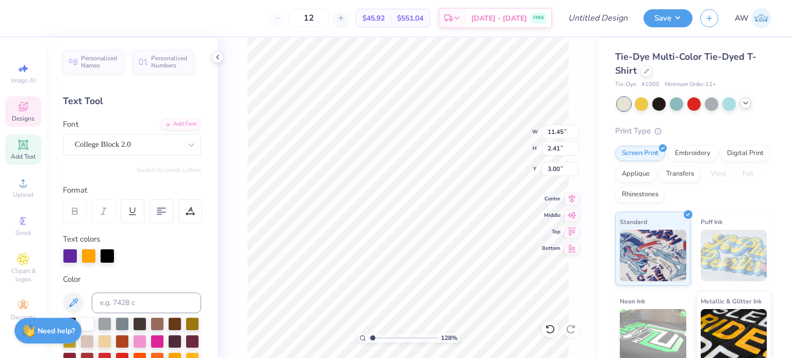
type input "1.28185145615746"
type textarea "S"
type input "1.28185145615746"
type textarea "Sw"
type input "1.28185145615746"
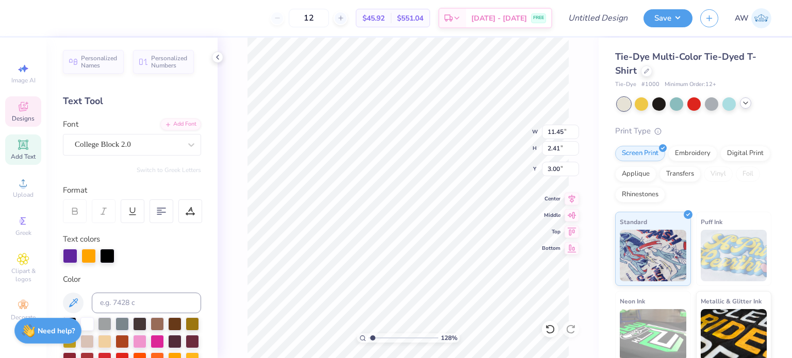
type textarea "Swi"
type input "1.28185145615746"
type textarea "Swish"
type input "1.28185145615746"
type textarea "Swishe"
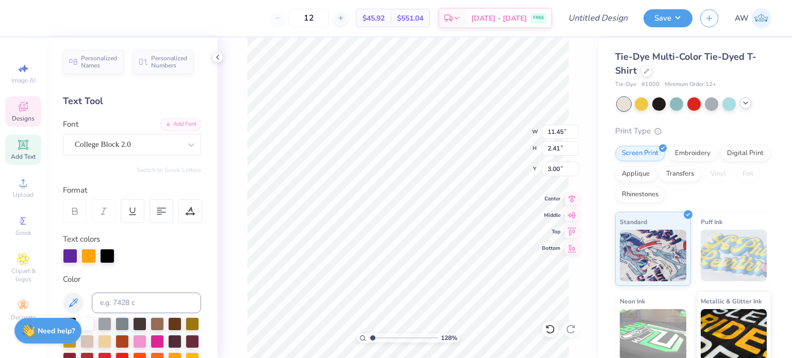
type input "1.28185145615746"
type textarea "Swishes"
type input "1.28185145615746"
type textarea "Swishes"
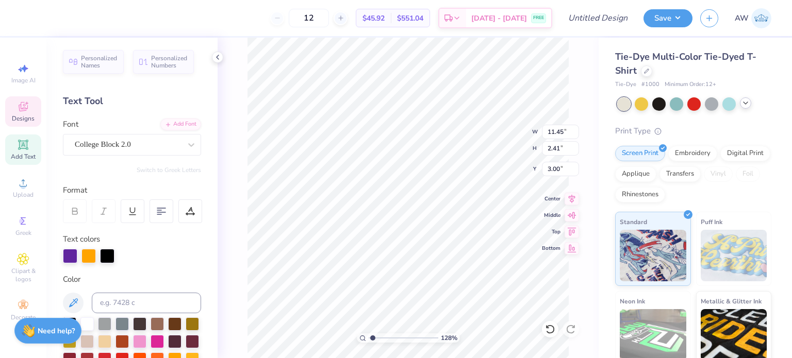
type input "1.28185145615746"
type textarea "Swishes F"
type input "1.28185145615746"
type textarea "Swishes Fo"
type input "1.28185145615746"
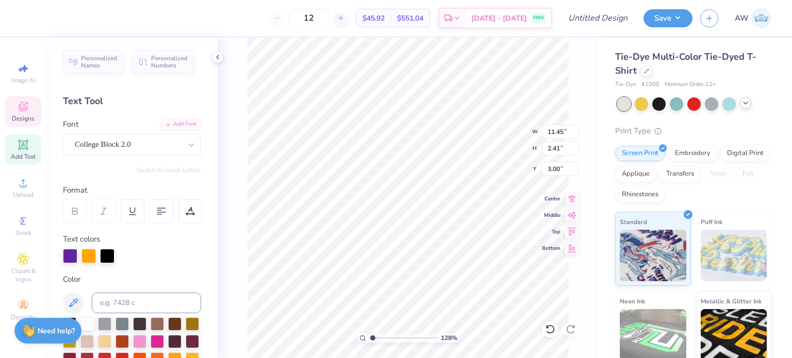
type textarea "Swishes For"
type input "1.28185145615746"
type textarea "Swishes For"
type input "1.28185145615746"
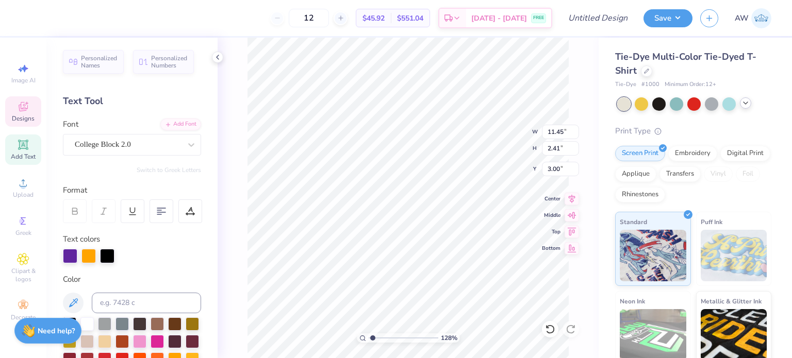
type textarea "Swishes For Wi"
type input "1.28185145615746"
type textarea "Swishes For Wis"
type input "1.28185145615746"
type textarea "Swishes For Wish"
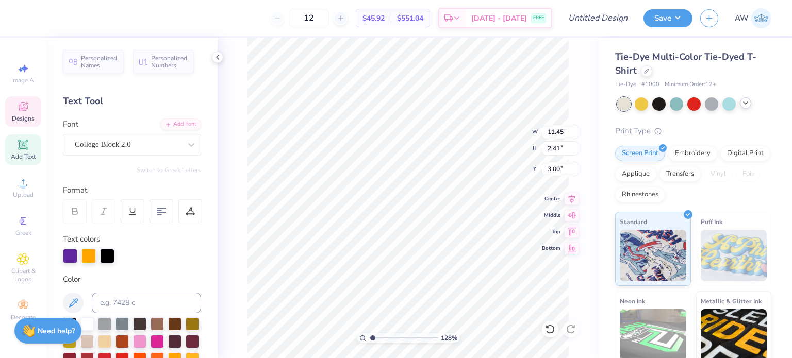
type input "1.28185145615746"
type textarea "Swishes For Wishes"
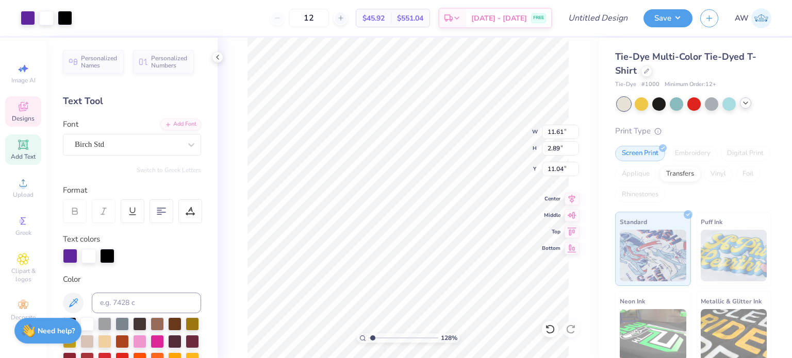
type input "1.28185145615746"
type textarea "DELTA GAM"
type input "1.28185145615746"
type textarea "DELTA G"
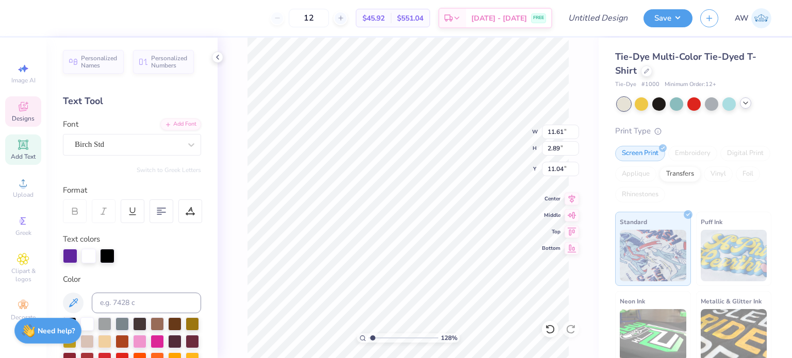
type input "1.28185145615746"
type textarea "DELTA"
type input "1.28185145615746"
type textarea "DEL"
type input "1.28185145615746"
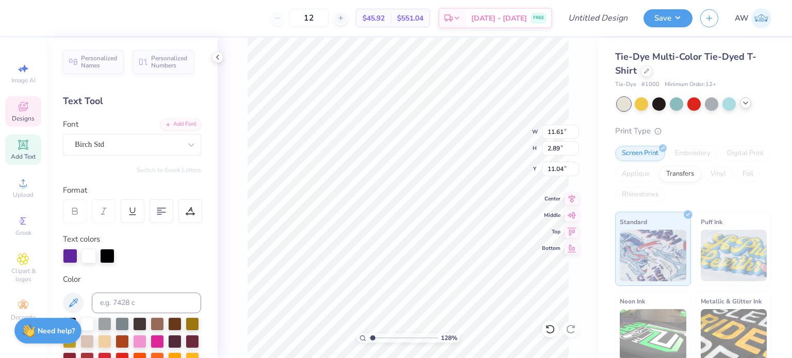
type textarea "DE"
type input "1.28185145615746"
type textarea "D"
type input "1.28185145615746"
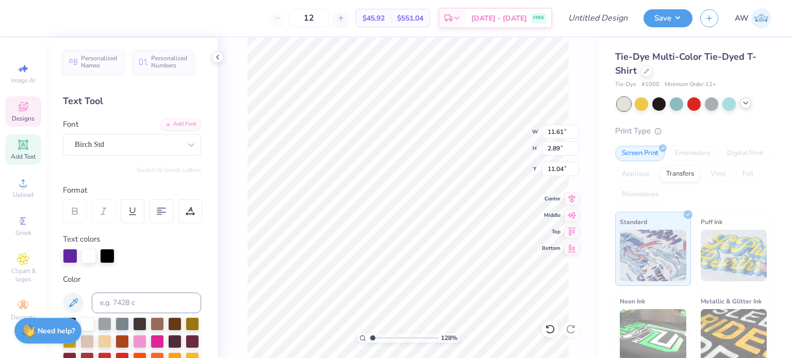
type textarea "C"
type input "1.28185145615746"
type textarea "Ch"
type input "1.28185145615746"
type textarea "C"
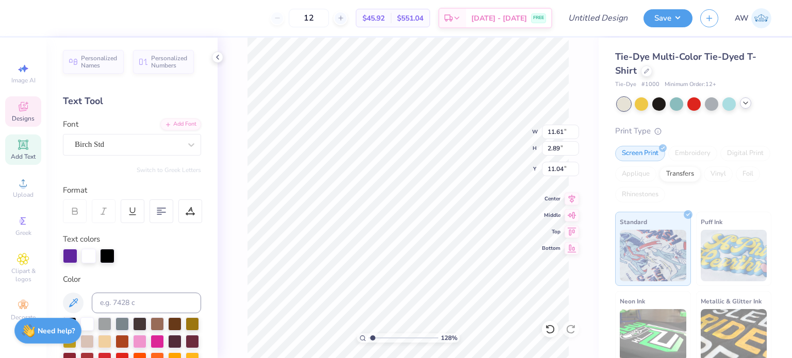
type input "1.28185145615746"
type textarea "CH"
type input "1.28185145615746"
type textarea "CHI"
type input "1.28185145615746"
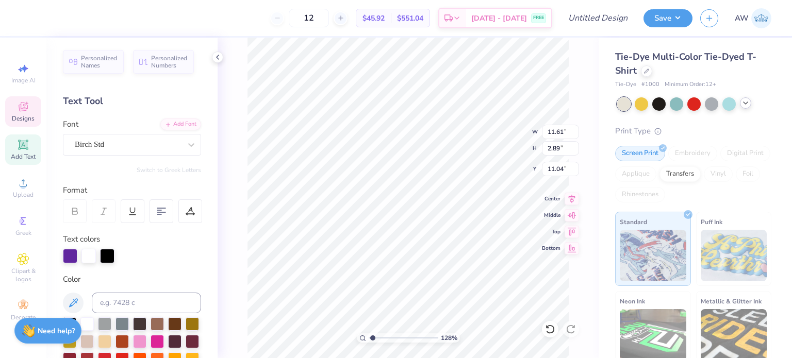
type textarea "CHI"
type input "1.28185145615746"
type textarea "CHI O"
type input "1.28185145615746"
type textarea "CHI OM"
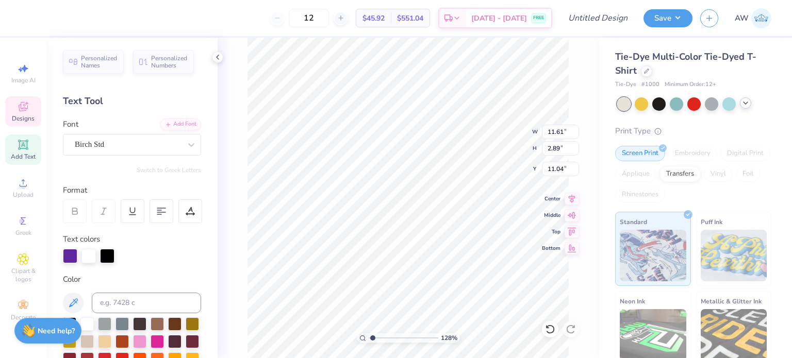
type input "1.28185145615746"
type textarea "CHI OMEG"
type input "1.28185145615746"
type textarea "CHI OMEGA"
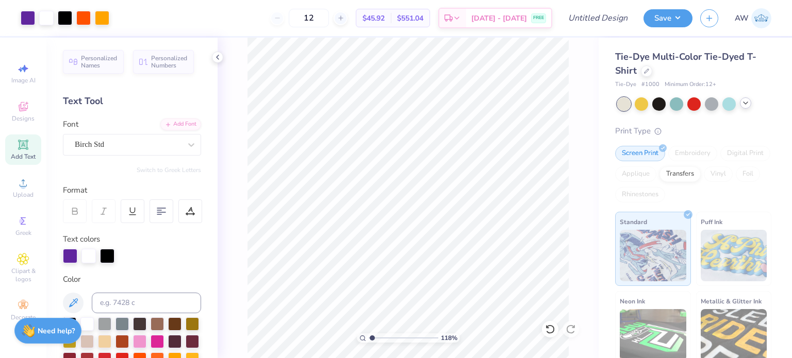
type input "1.17777440664656"
click at [329, 19] on input "12" at bounding box center [309, 18] width 40 height 19
type input "1"
type input "100"
click at [226, 18] on div "100 $19.87 Per Item $1,987.00 Total Est. Delivery Aug 25 - 28 FREE" at bounding box center [334, 18] width 435 height 36
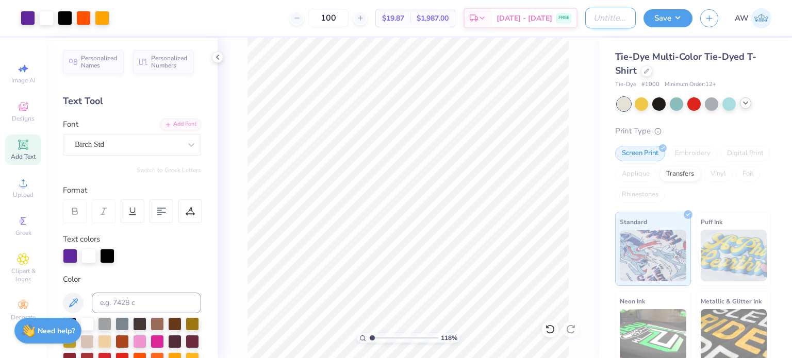
click at [618, 21] on input "Design Title" at bounding box center [610, 18] width 51 height 21
type input "C"
type input "1.17777440664656"
type input "CH"
type input "1.17777440664656"
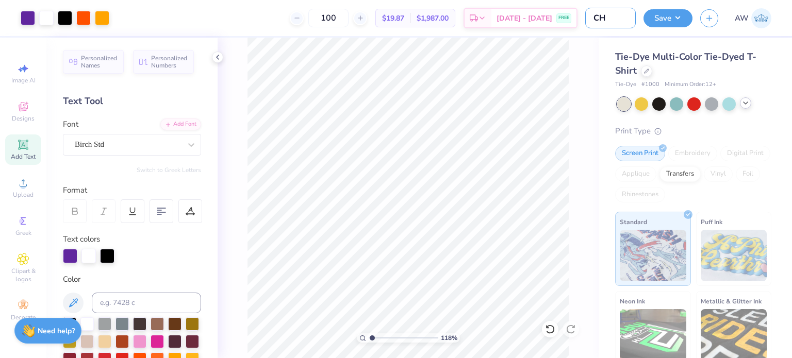
type input "C"
type input "1.17777440664656"
type input "Ch"
type input "1.17777440664656"
type input "Chi"
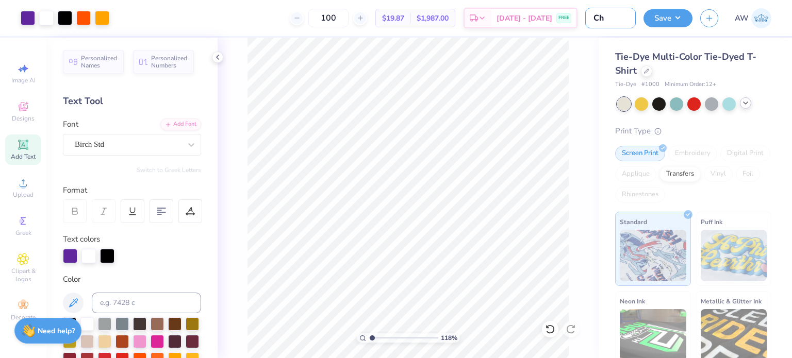
type input "1.17777440664656"
type input "Chi"
type input "1.17777440664656"
type input "Chi O"
type input "1.17777440664656"
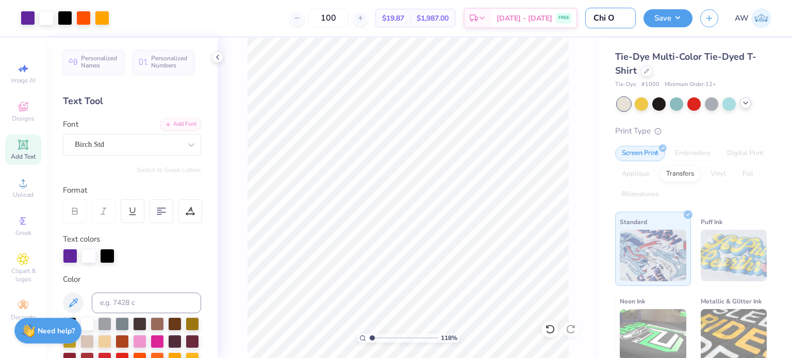
type input "Chi O"
type input "1.17777440664656"
type input "Chi O S"
type input "1.17777440664656"
type input "Chi O Sw"
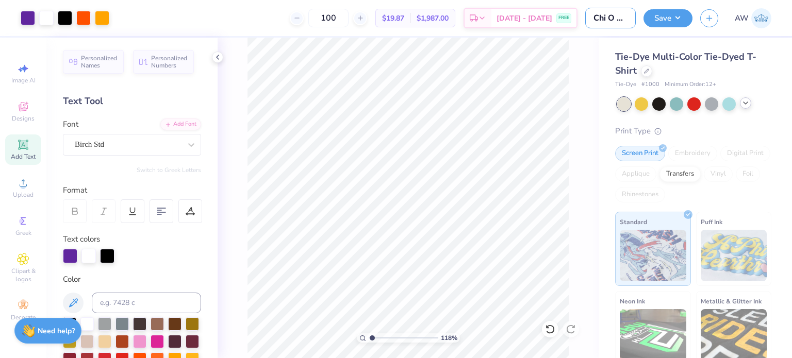
type input "1.17777440664656"
type input "Chi O Swi"
type input "1.17777440664656"
type input "Chi O Swis"
type input "1.17777440664656"
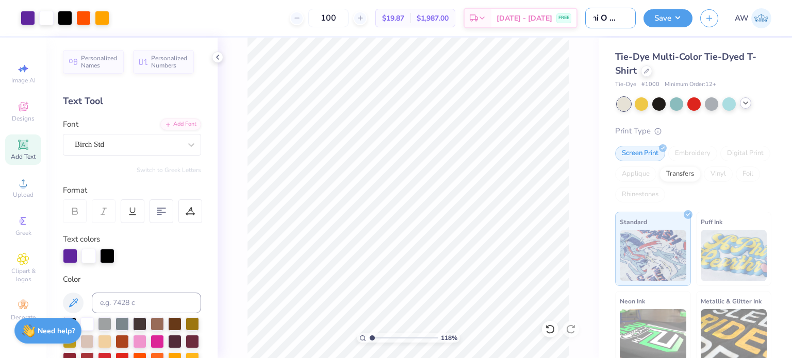
type input "Chi O Swish"
type input "1.17777440664656"
type input "Chi O Swishe"
type input "1.17777440664656"
type input "Chi O Swishes"
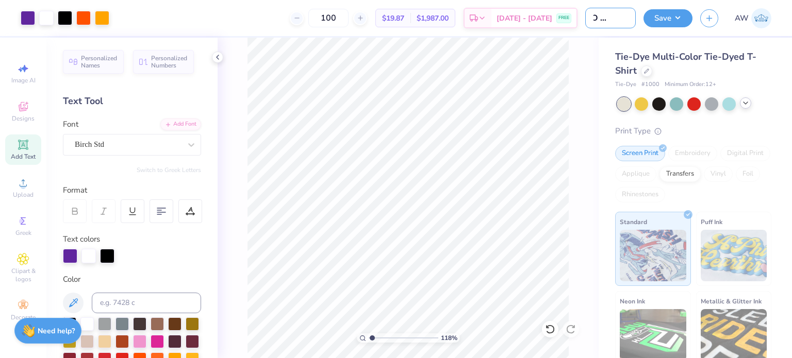
type input "1.17777440664656"
type input "Chi O Swishes"
type input "1.17777440664656"
type input "Chi O Swishes f"
type input "1.17777440664656"
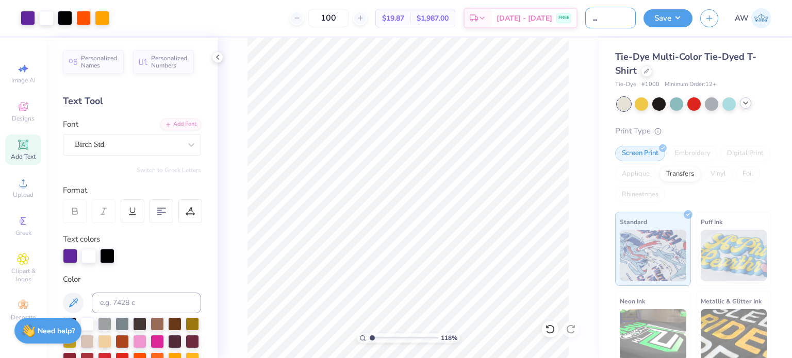
type input "Chi O Swishes fo"
type input "1.17777440664656"
type input "Chi O Swishes for"
type input "1.17777440664656"
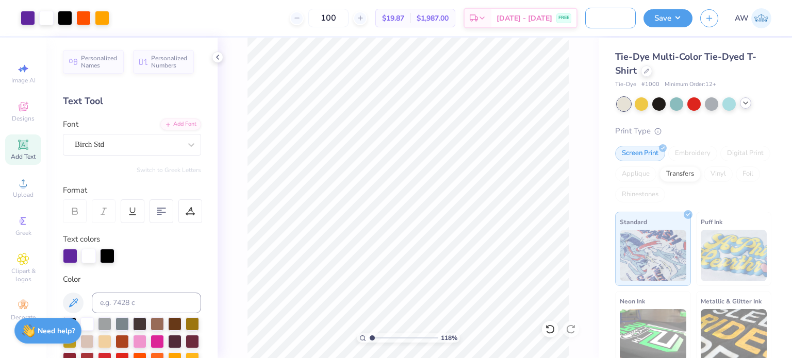
type input "Chi O Swishes for"
type input "1.17777440664656"
type input "Chi O Swishes for W"
type input "1.17777440664656"
type input "Chi O Swishes for Wi"
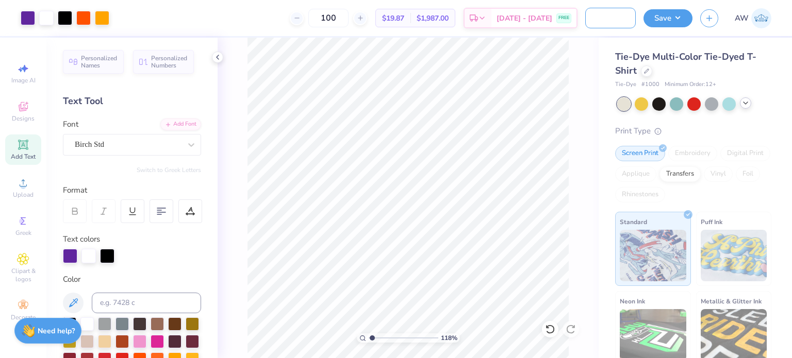
type input "1.17777440664656"
type input "Chi O Swishes for Wis"
type input "1.17777440664656"
type input "Chi O Swishes for Wish"
type input "1.17777440664656"
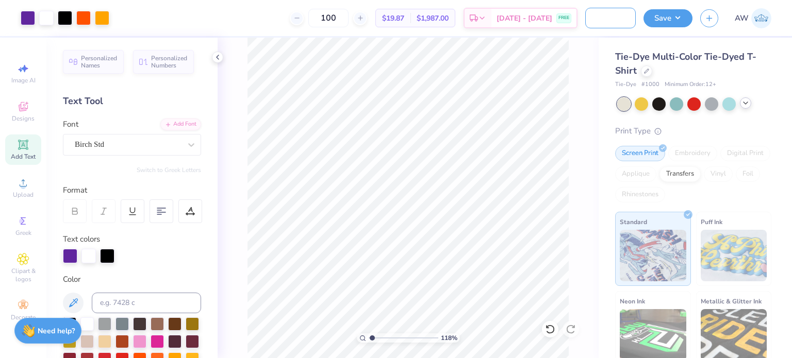
type input "Chi O Swishes for Wishe"
type input "1.17777440664656"
type input "Chi O Swishes for Wishes"
type input "1.17777440664656"
type input "Chi O Swishes for Wishes"
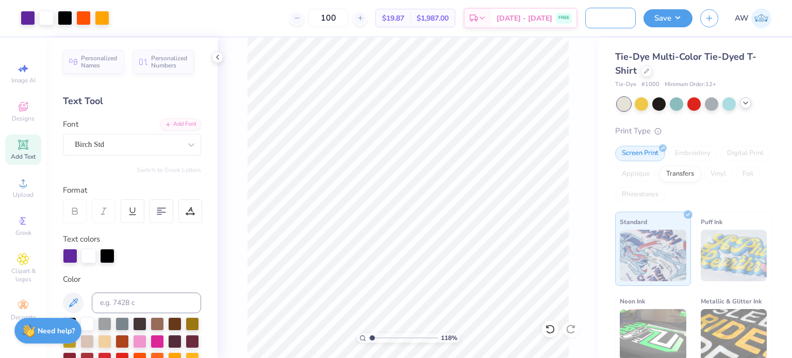
type input "1.17777440664656"
type input "Chi O Swishes for Wishes"
click at [676, 13] on button "Save" at bounding box center [667, 17] width 49 height 18
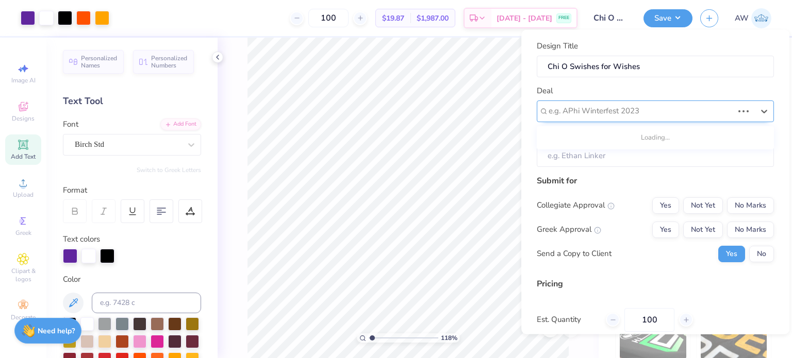
click at [697, 119] on div "e.g. APhi Winterfest 2023" at bounding box center [654, 111] width 237 height 22
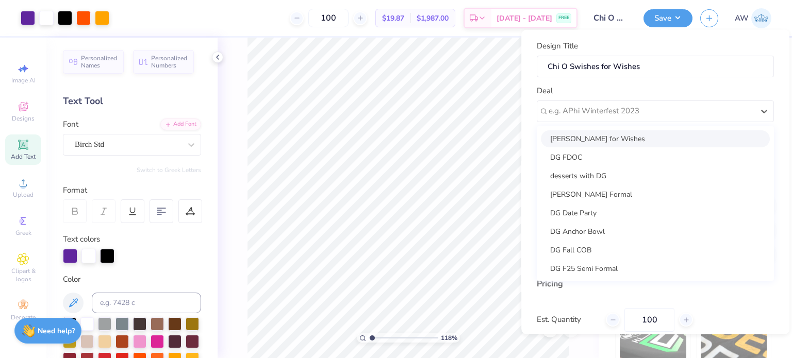
click at [639, 140] on div "ChiO Swishes for Wishes" at bounding box center [655, 138] width 229 height 17
type input "1.17777440664656"
type input "Bella Kiani"
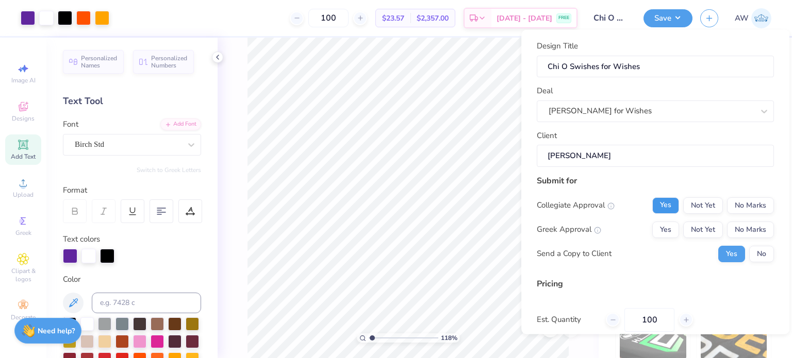
click at [666, 208] on button "Yes" at bounding box center [665, 205] width 27 height 16
click at [750, 207] on button "No Marks" at bounding box center [750, 205] width 47 height 16
click at [660, 222] on button "Yes" at bounding box center [665, 229] width 27 height 16
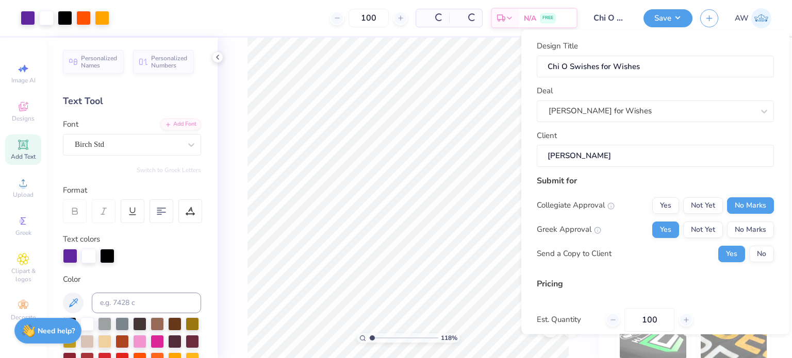
type input "$23.57"
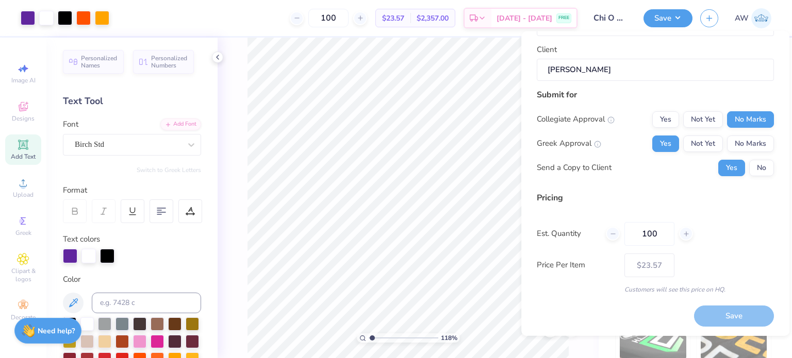
scroll to position [88, 0]
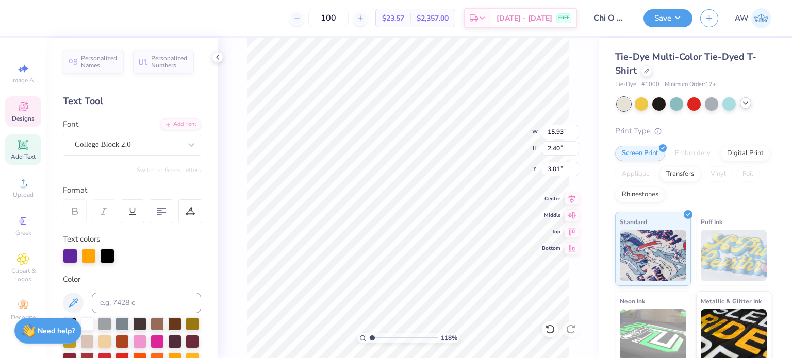
type input "1.17777440664656"
type input "14.97"
type input "2.26"
type input "3.16"
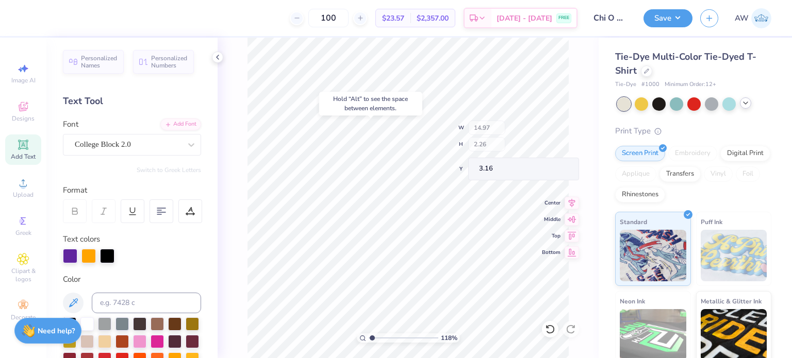
type input "1.17777440664656"
type input "3.00"
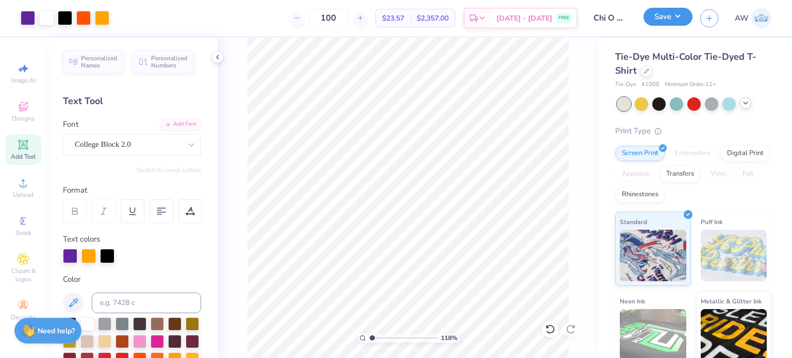
click at [675, 14] on button "Save" at bounding box center [667, 17] width 49 height 18
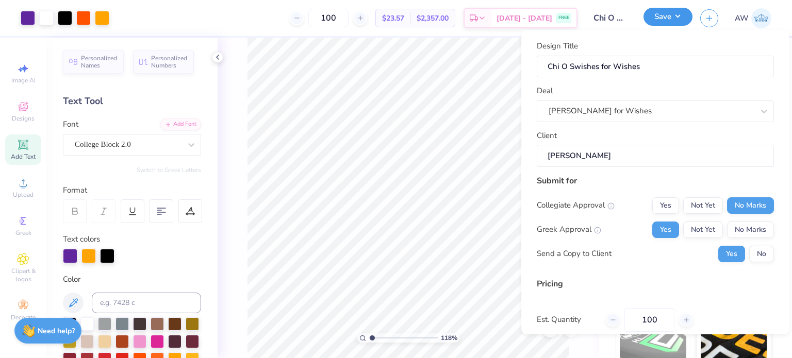
type input "1.17777440664656"
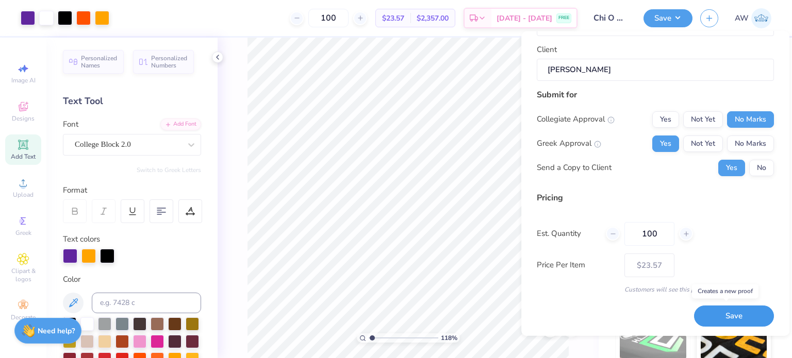
click at [715, 312] on button "Save" at bounding box center [734, 316] width 80 height 21
type input "$23.57"
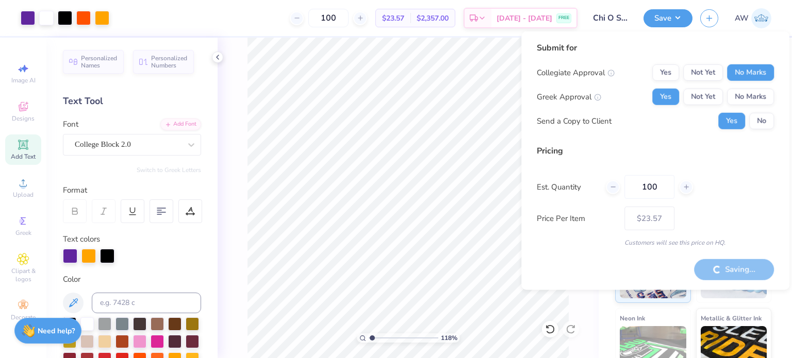
type input "1.17777440664656"
type input "$19.87"
type input "1.17777440664656"
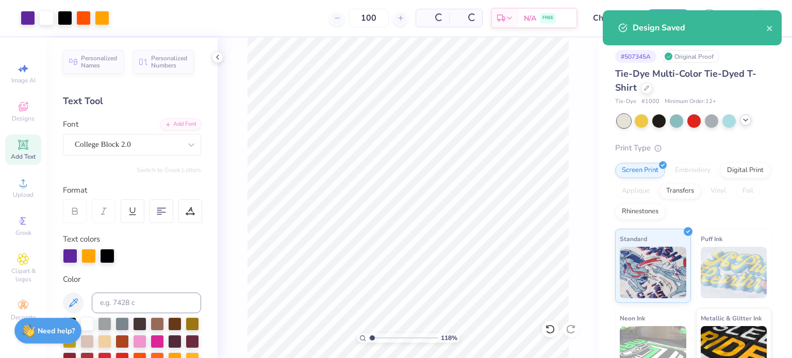
type input "$23.57"
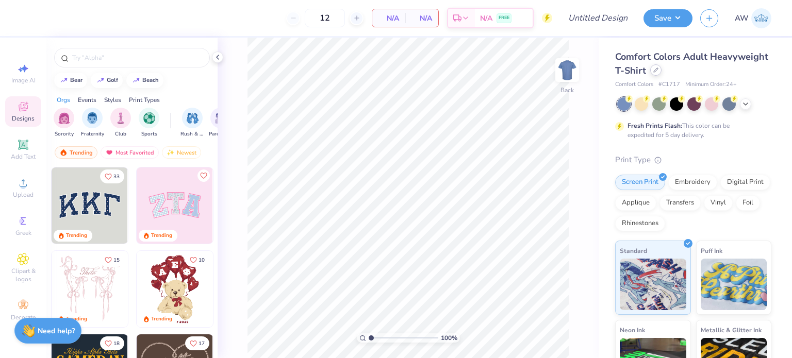
click at [658, 72] on icon at bounding box center [655, 70] width 5 height 5
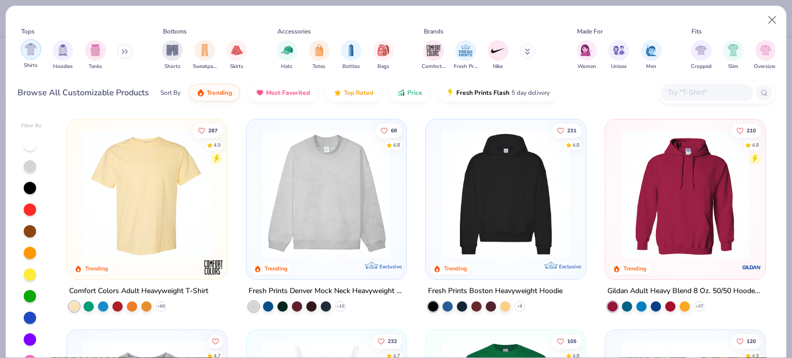
click at [30, 53] on img "filter for Shirts" at bounding box center [31, 49] width 12 height 12
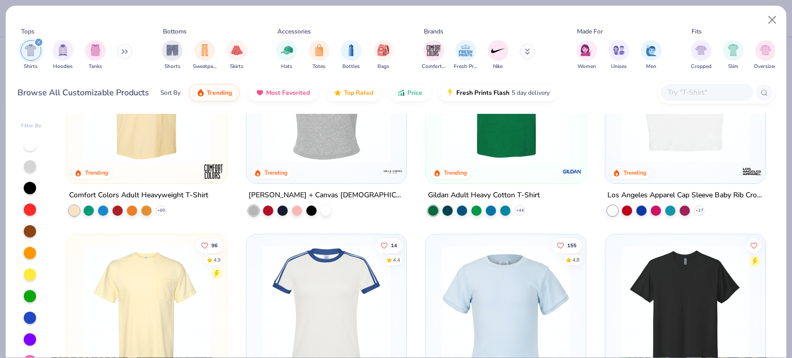
scroll to position [195, 0]
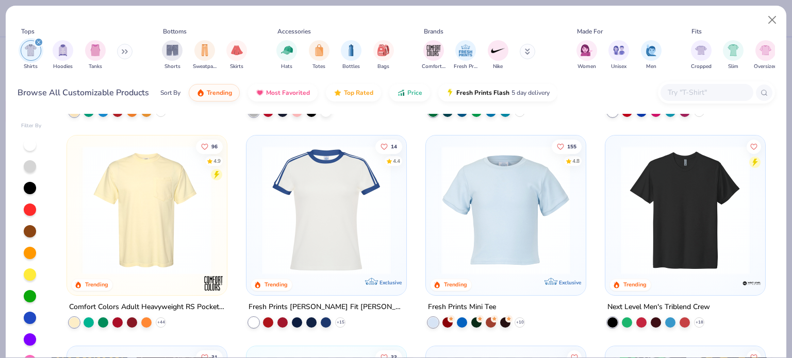
click at [167, 192] on img at bounding box center [146, 210] width 139 height 129
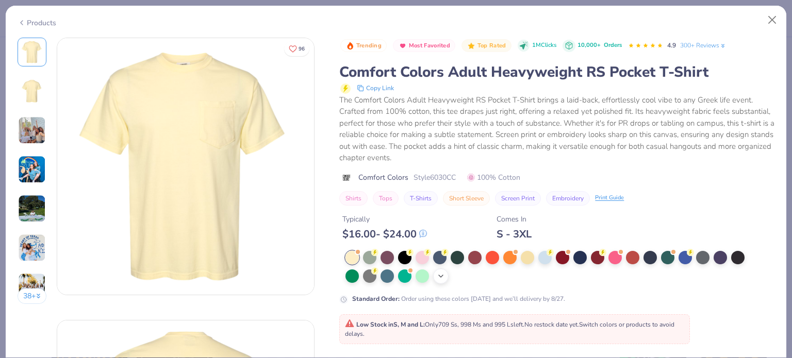
click at [441, 273] on icon at bounding box center [440, 276] width 8 height 8
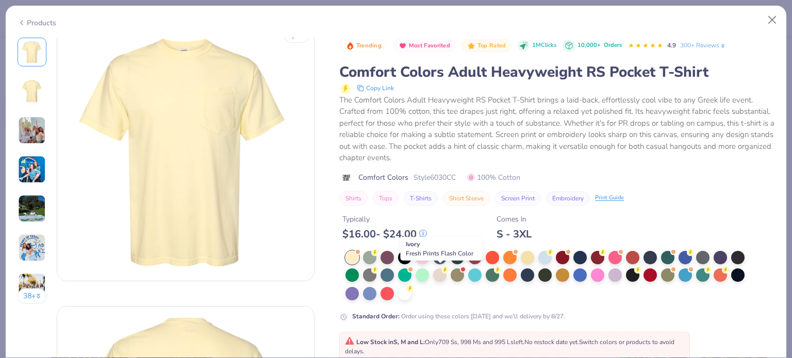
scroll to position [12, 0]
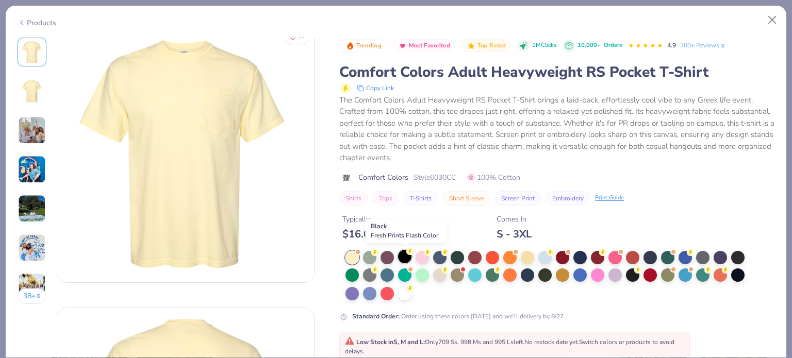
click at [378, 253] on circle at bounding box center [374, 252] width 7 height 7
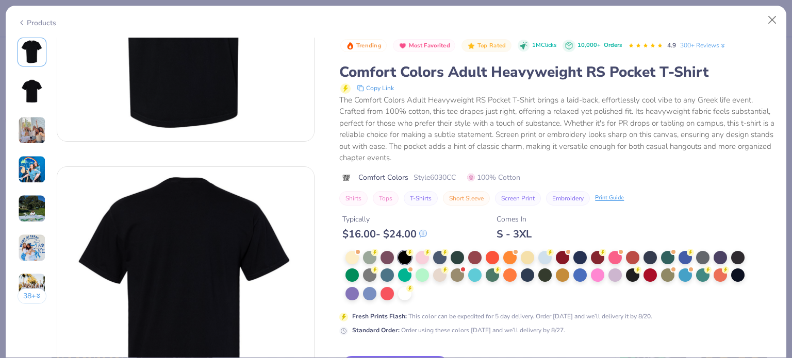
scroll to position [159, 0]
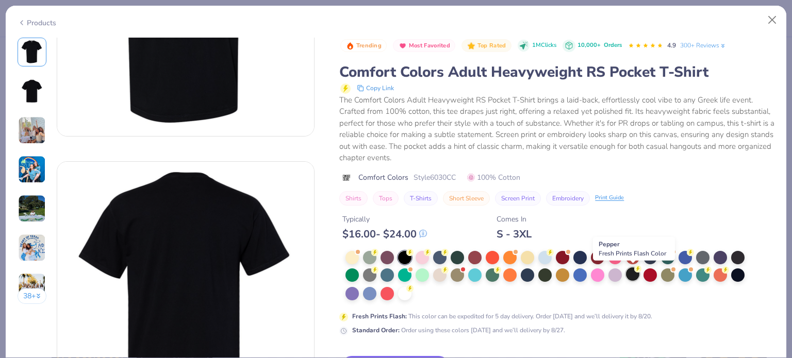
click at [633, 274] on div at bounding box center [632, 273] width 13 height 13
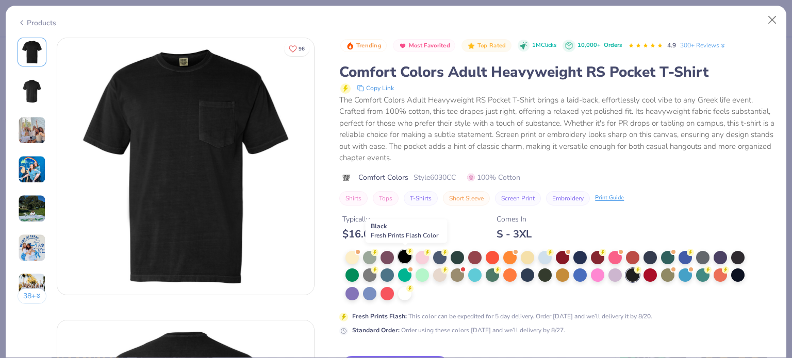
click at [405, 253] on div at bounding box center [404, 256] width 13 height 13
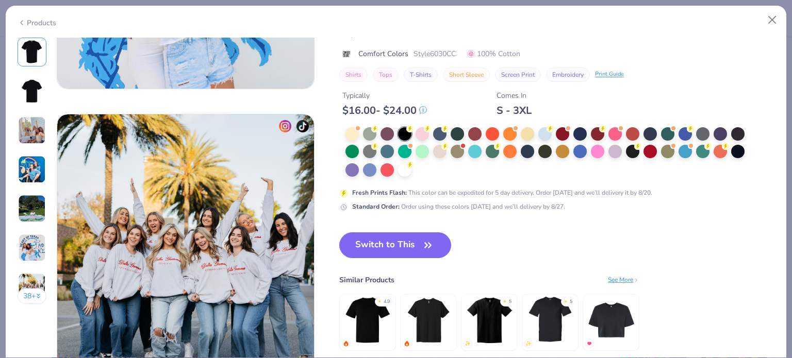
scroll to position [1616, 0]
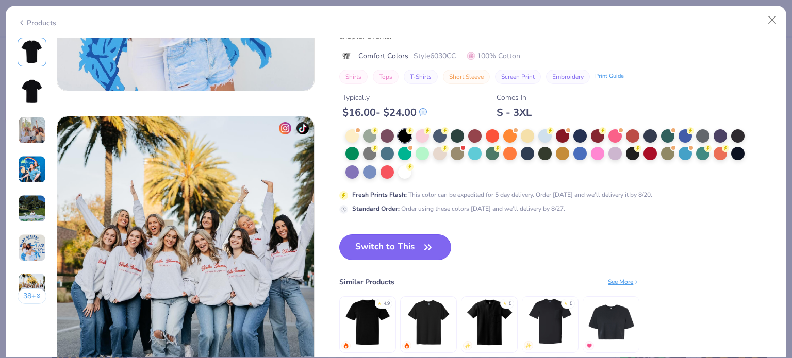
click at [428, 246] on icon "button" at bounding box center [428, 247] width 6 height 5
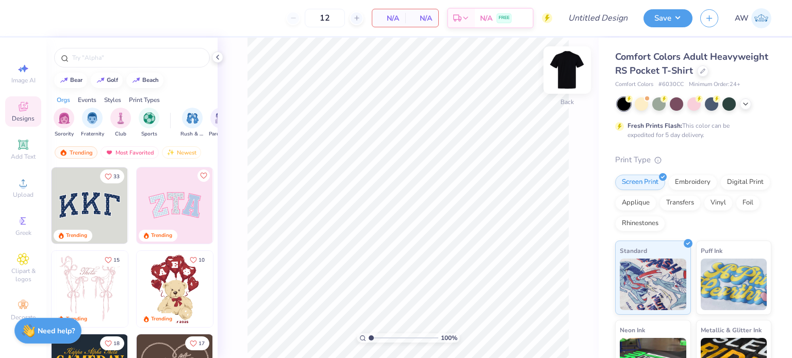
click at [567, 70] on img at bounding box center [566, 69] width 41 height 41
click at [125, 57] on input "text" at bounding box center [137, 58] width 132 height 10
type input "hoops"
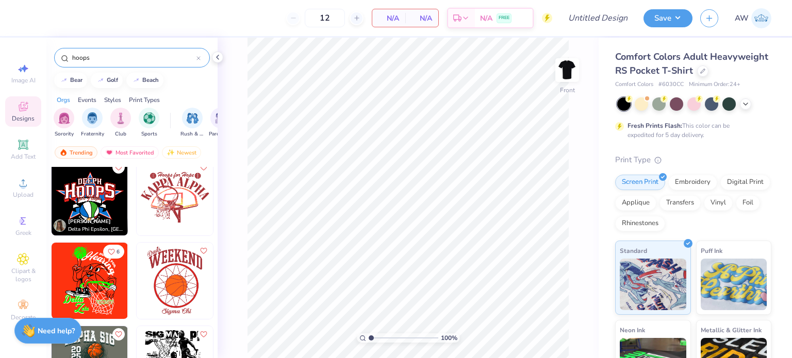
scroll to position [843, 0]
click at [171, 203] on img at bounding box center [175, 197] width 76 height 76
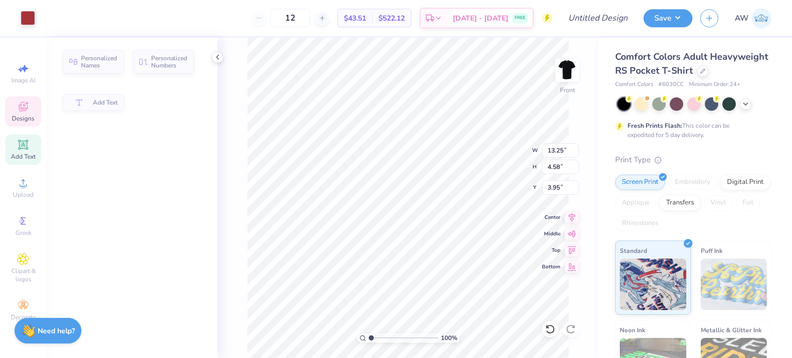
type input "4.58"
type input "3.95"
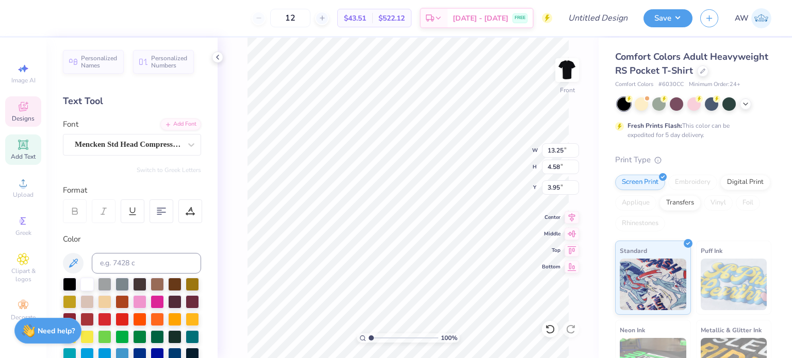
type textarea "K"
type textarea "CHI OMEGA"
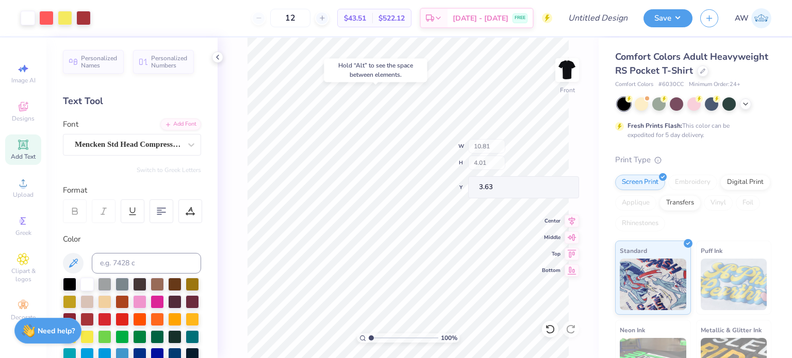
type input "3.63"
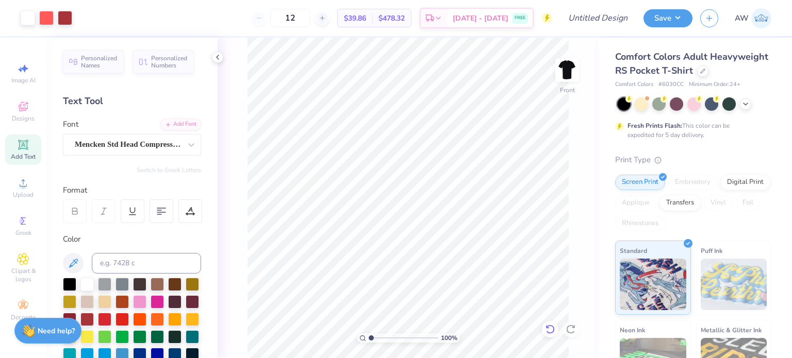
click at [549, 331] on icon at bounding box center [550, 329] width 10 height 10
click at [551, 326] on icon at bounding box center [549, 329] width 9 height 9
click at [548, 328] on icon at bounding box center [547, 327] width 2 height 2
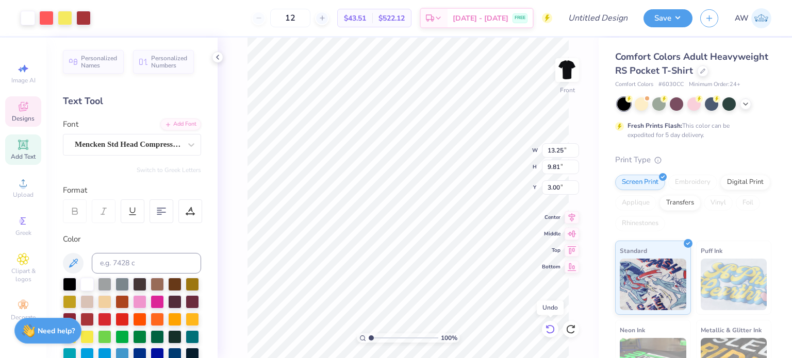
click at [548, 328] on icon at bounding box center [547, 327] width 2 height 2
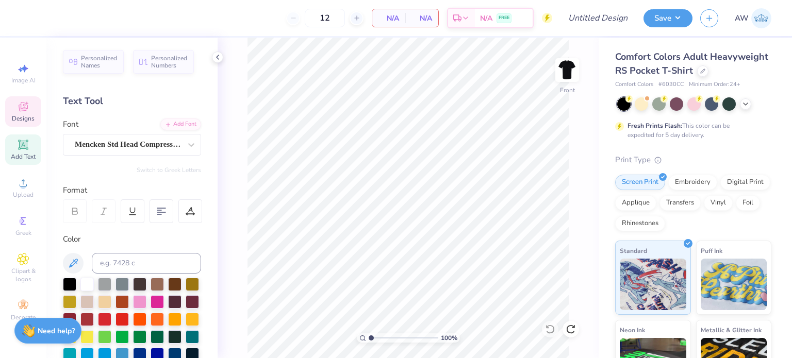
click at [24, 116] on span "Designs" at bounding box center [23, 118] width 23 height 8
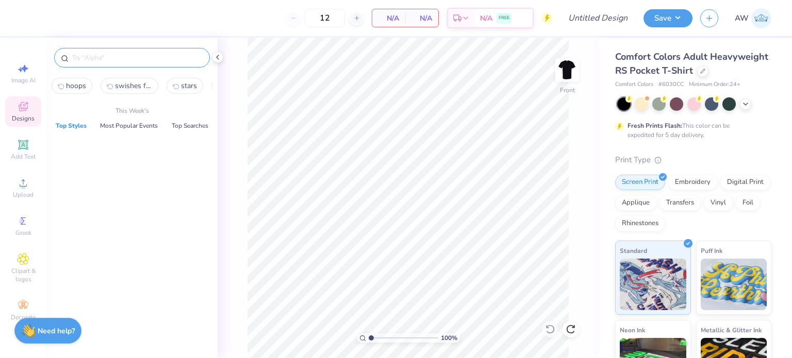
click at [130, 59] on input "text" at bounding box center [137, 58] width 132 height 10
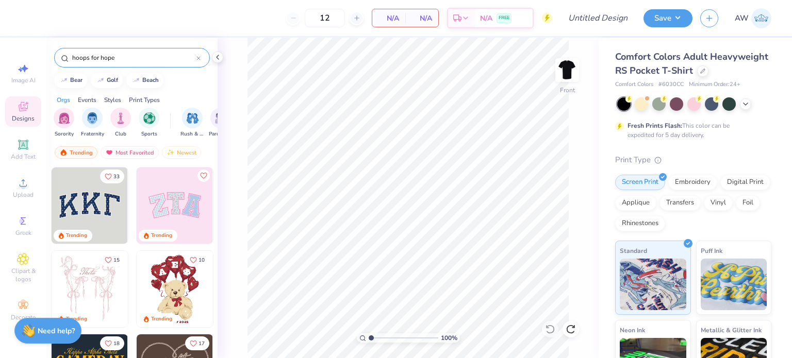
type input "hoops for hope"
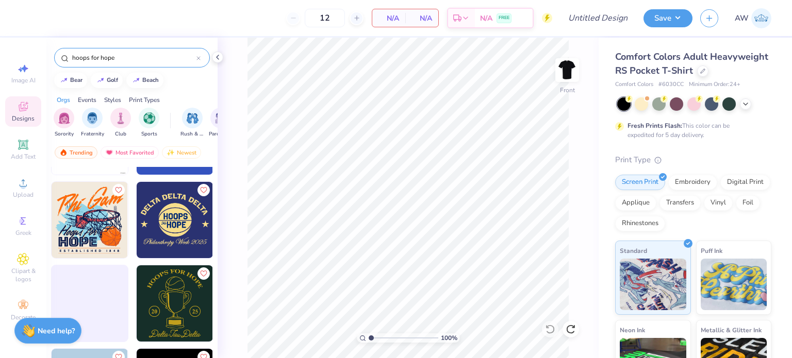
scroll to position [153, 0]
click at [76, 209] on img at bounding box center [90, 220] width 76 height 76
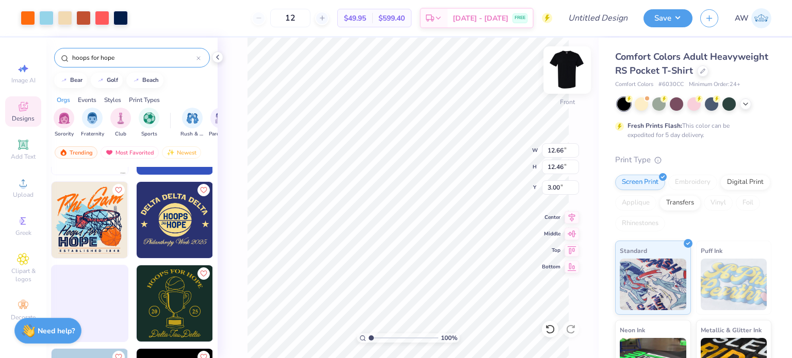
click at [565, 77] on img at bounding box center [566, 69] width 41 height 41
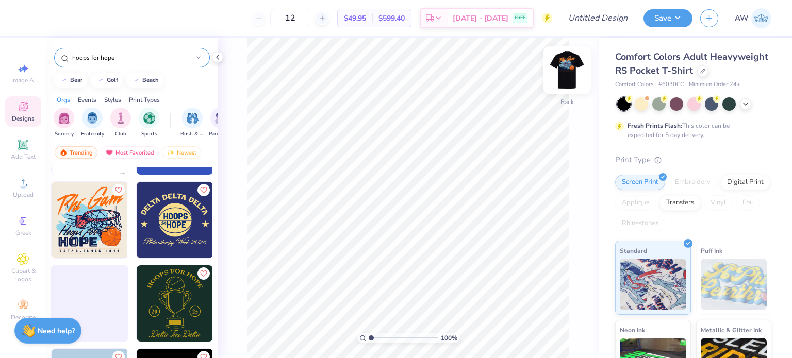
click at [564, 77] on img at bounding box center [566, 69] width 41 height 41
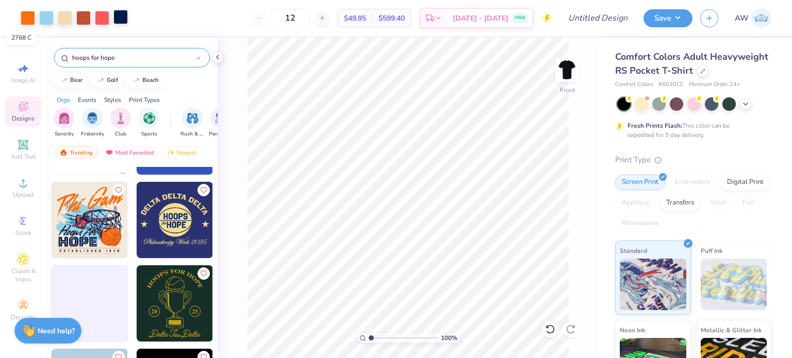
click at [118, 16] on div at bounding box center [120, 17] width 14 height 14
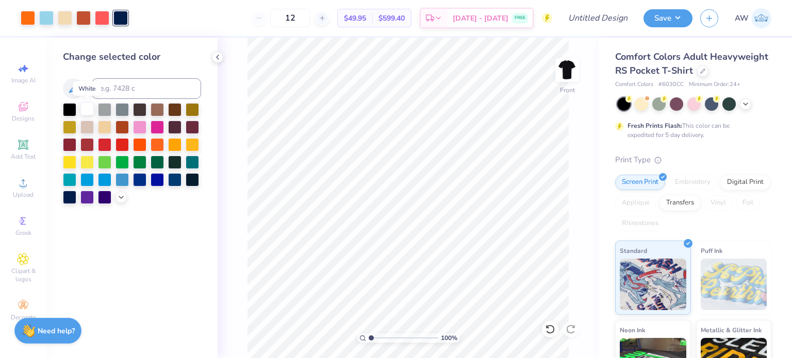
click at [88, 108] on div at bounding box center [86, 108] width 13 height 13
click at [106, 108] on div at bounding box center [104, 108] width 13 height 13
click at [123, 107] on div at bounding box center [121, 108] width 13 height 13
click at [70, 110] on div at bounding box center [69, 108] width 13 height 13
click at [746, 107] on icon at bounding box center [745, 103] width 8 height 8
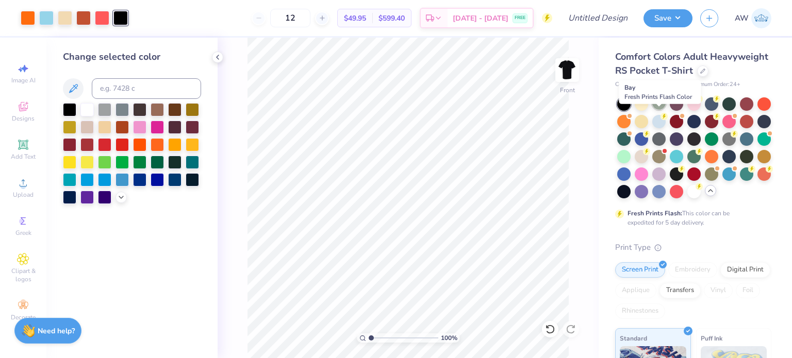
click at [657, 110] on div at bounding box center [658, 102] width 13 height 13
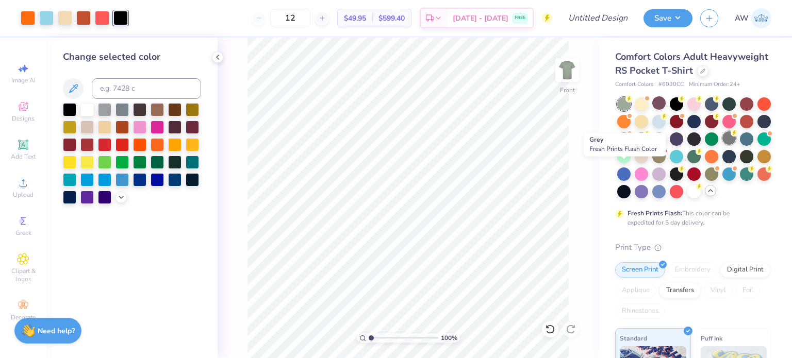
click at [722, 145] on div at bounding box center [728, 137] width 13 height 13
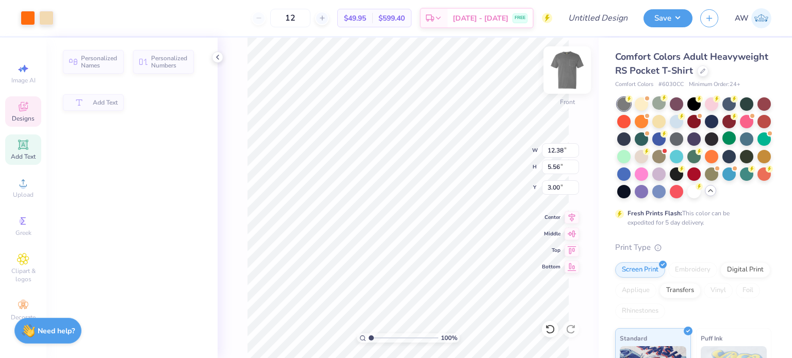
type input "12.38"
type input "5.56"
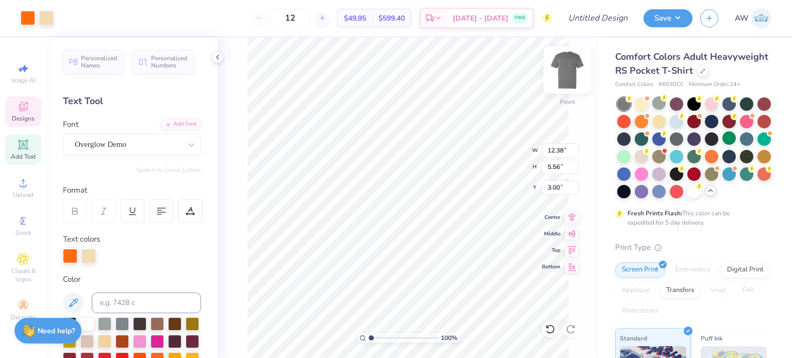
scroll to position [8, 1]
type textarea "P"
type textarea "Chi Omega"
type textarea "Swishes for"
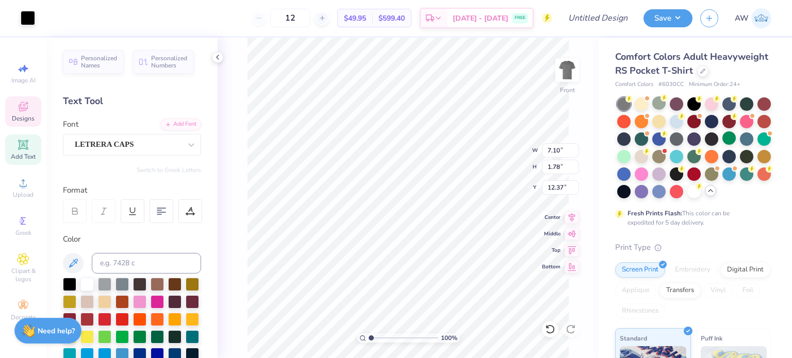
scroll to position [8, 1]
type textarea "Wishes"
type input "9.40"
type input "1.61"
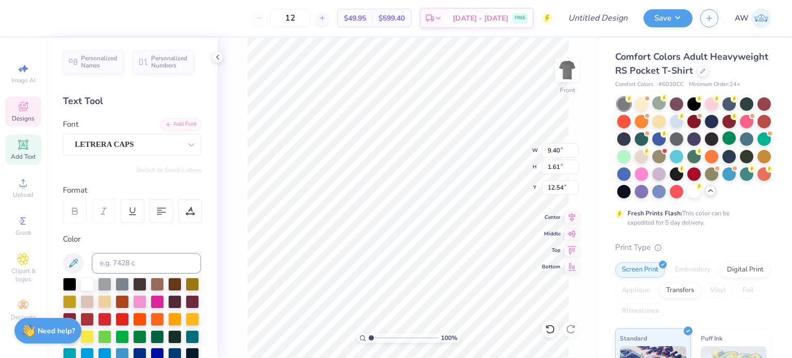
type input "12.64"
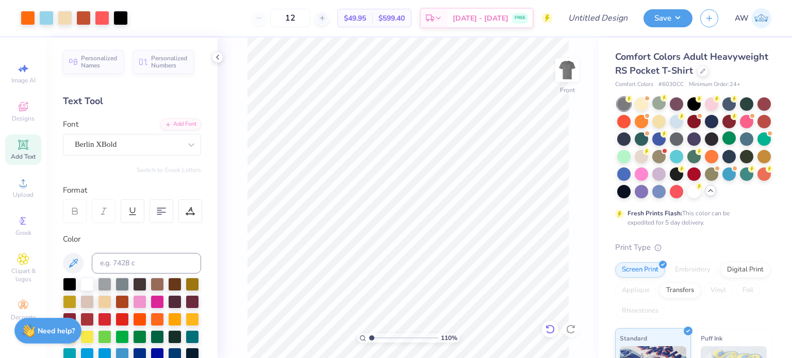
click at [550, 327] on icon at bounding box center [550, 329] width 10 height 10
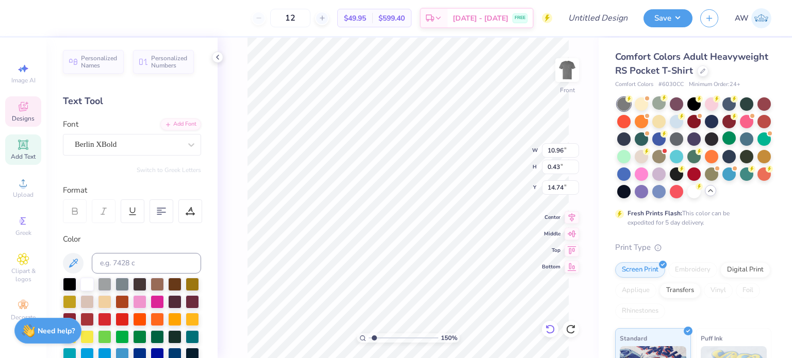
scroll to position [8, 5]
type input "1.50050276377797"
type textarea "ESTABLISHED 188"
type input "1.50050276377797"
type textarea "ESTABLISHED 188"
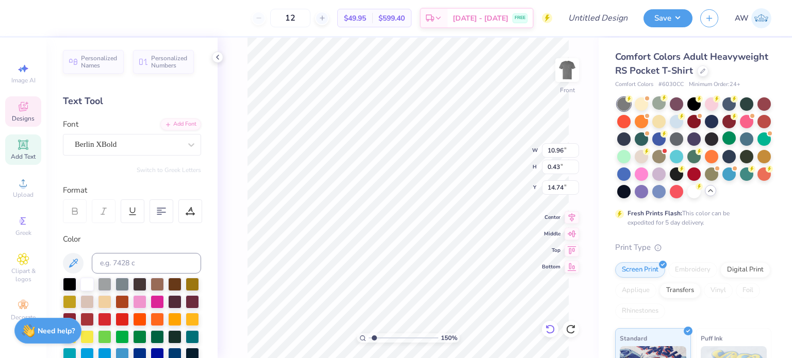
type input "1.50050276377797"
type textarea "ESTABLISHED 18"
type input "1.50050276377797"
type textarea "ESTABLISHED 189"
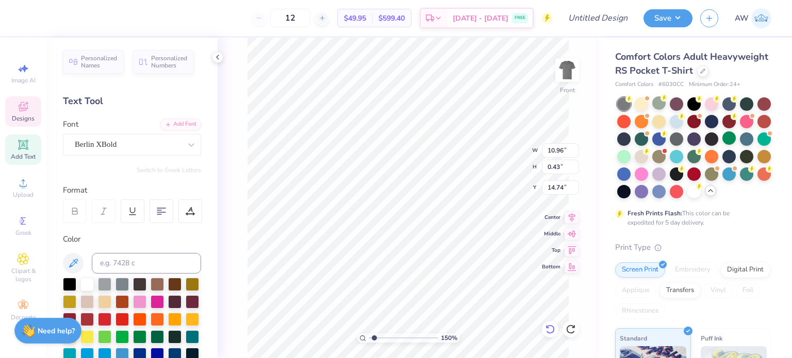
type input "1.50050276377797"
type textarea "ESTABLISHED 1895"
type input "1.18663369940154"
type input "9.12"
type input "1.56"
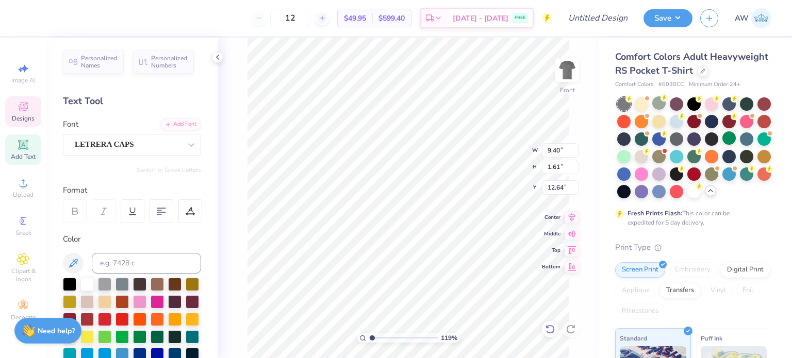
type input "12.69"
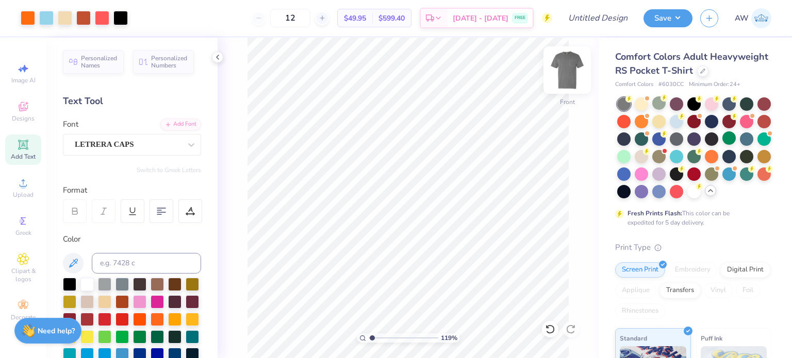
click at [566, 65] on img at bounding box center [566, 69] width 41 height 41
click at [564, 73] on img at bounding box center [566, 69] width 41 height 41
click at [571, 75] on img at bounding box center [566, 69] width 41 height 41
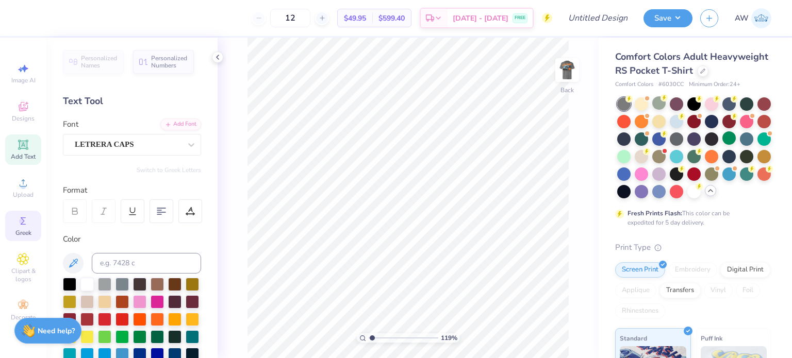
click at [19, 222] on circle at bounding box center [22, 221] width 6 height 6
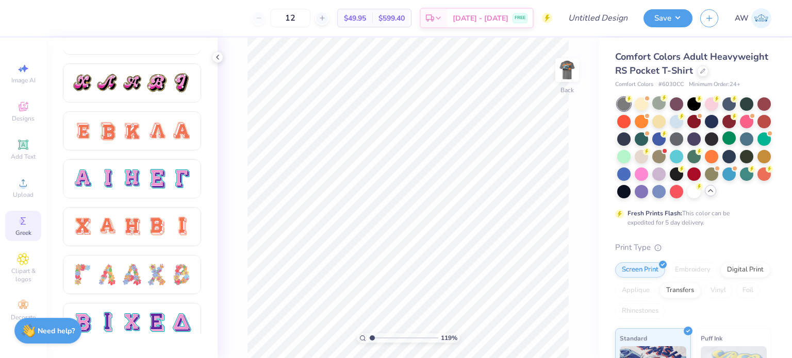
scroll to position [651, 0]
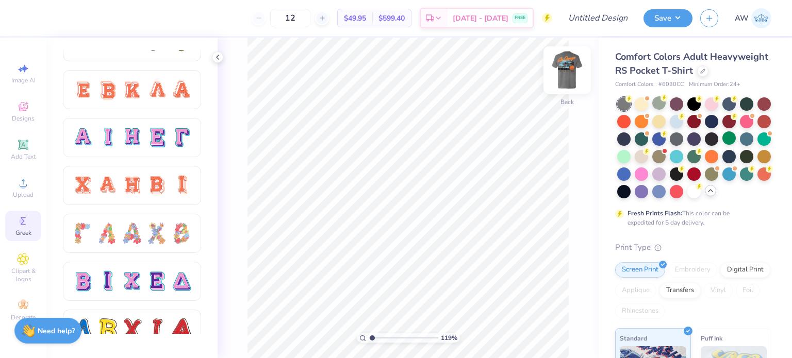
click at [566, 68] on img at bounding box center [566, 69] width 41 height 41
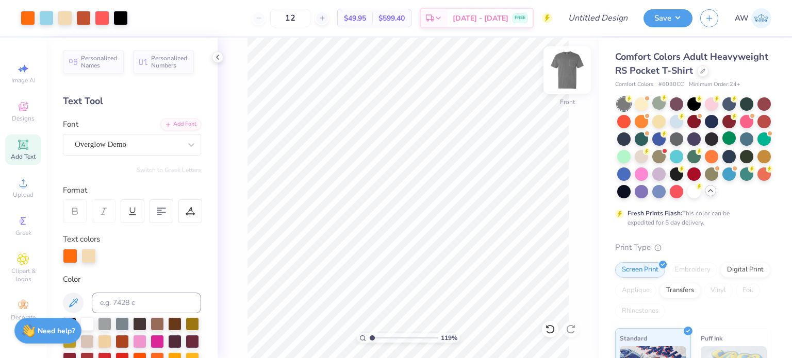
click at [575, 72] on img at bounding box center [566, 69] width 41 height 41
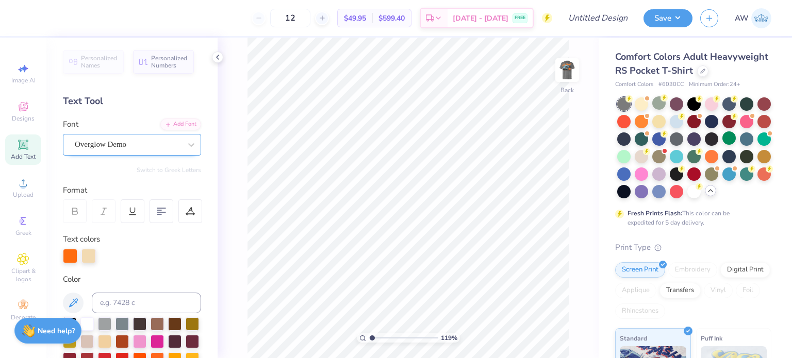
click at [139, 144] on div "Overglow Demo" at bounding box center [128, 145] width 108 height 16
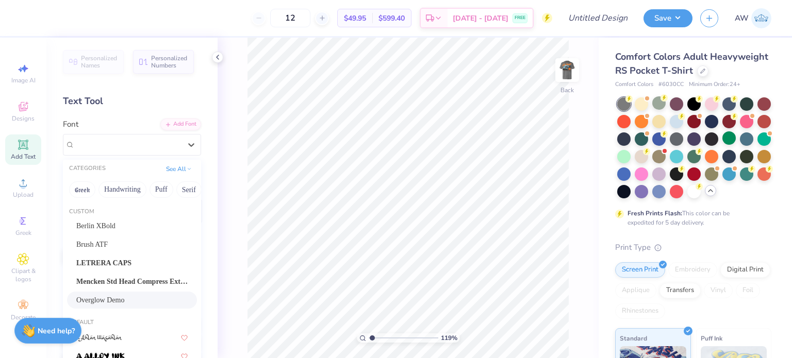
click at [137, 111] on div "Personalized Names Personalized Numbers Text Tool Add Font Font option Overglow…" at bounding box center [131, 198] width 171 height 321
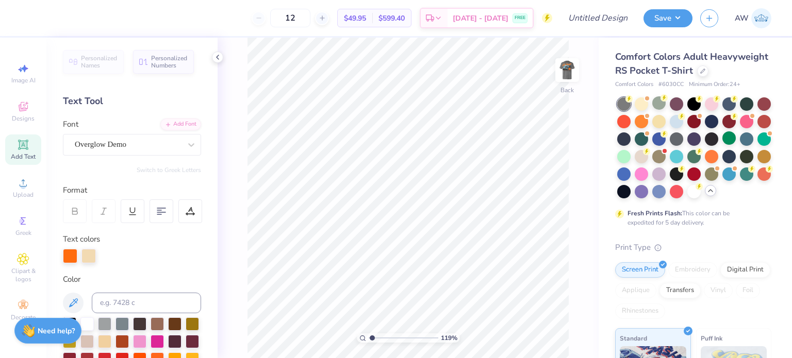
click at [30, 146] on div "Add Text" at bounding box center [23, 149] width 36 height 30
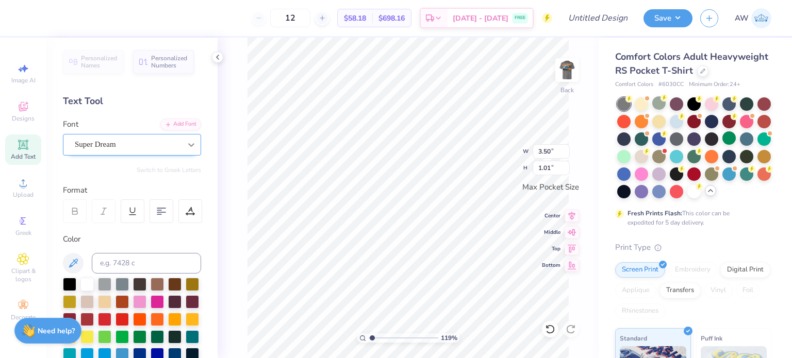
click at [186, 144] on icon at bounding box center [191, 145] width 10 height 10
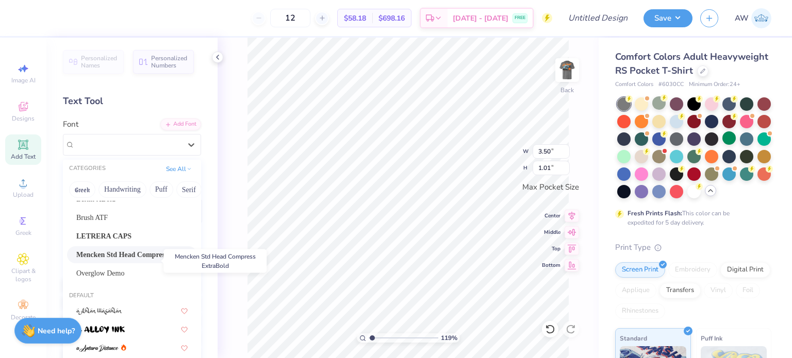
scroll to position [30, 0]
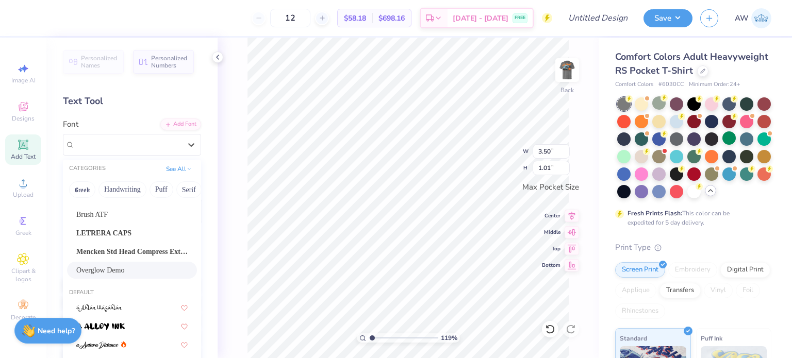
click at [120, 270] on div "Overglow Demo" at bounding box center [131, 270] width 111 height 11
type input "1.18663369940154"
type input "3.44"
type input "1.11"
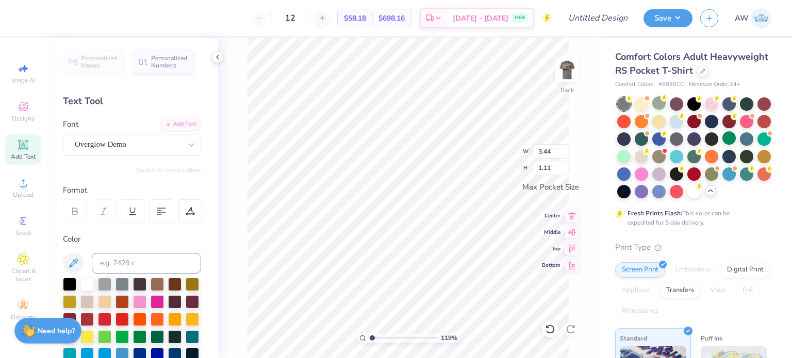
click at [103, 164] on div "Personalized Names Personalized Numbers Text Tool Add Font Font Overglow Demo S…" at bounding box center [131, 198] width 171 height 321
click at [166, 120] on div "Add Font" at bounding box center [180, 123] width 41 height 12
type input "1.18663369940154"
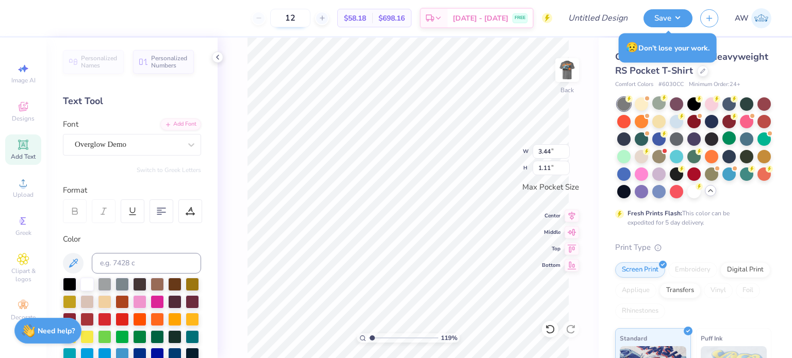
click at [310, 20] on input "12" at bounding box center [290, 18] width 40 height 19
type input "1"
type input "100"
type input "1.18663369940154"
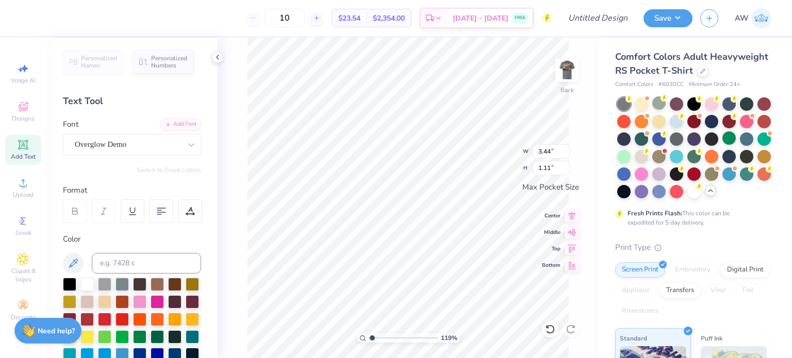
type input "1"
click at [182, 140] on div at bounding box center [191, 145] width 19 height 19
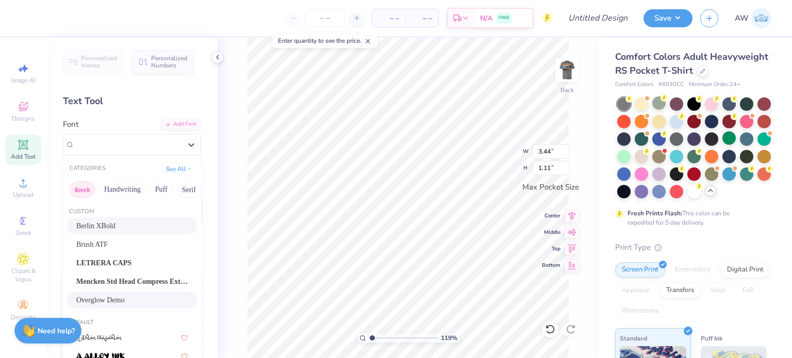
click at [88, 188] on button "Greek" at bounding box center [82, 189] width 26 height 16
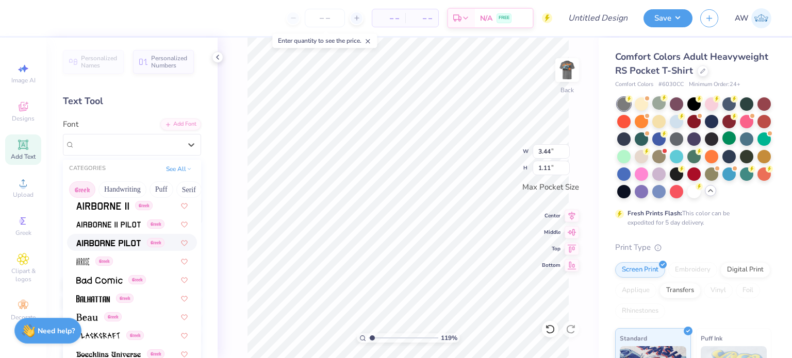
scroll to position [0, 0]
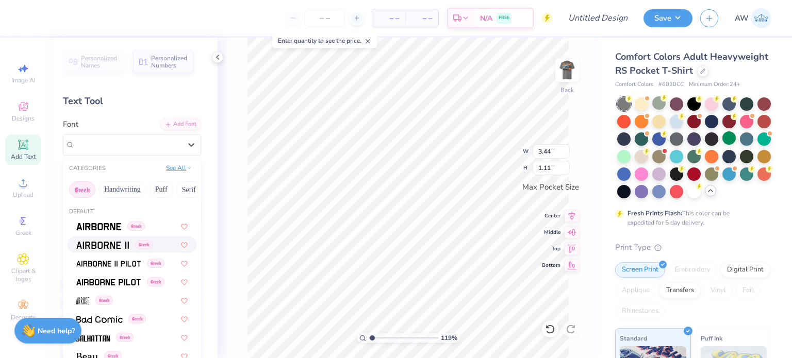
click at [173, 169] on button "See All" at bounding box center [179, 168] width 32 height 10
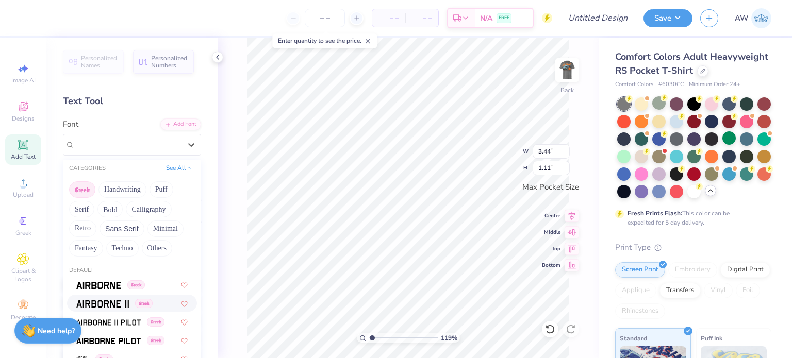
click at [173, 169] on button "See All" at bounding box center [179, 168] width 32 height 10
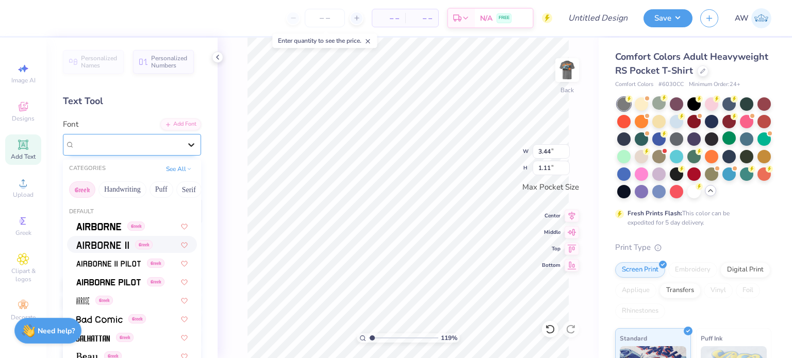
click at [186, 140] on icon at bounding box center [191, 145] width 10 height 10
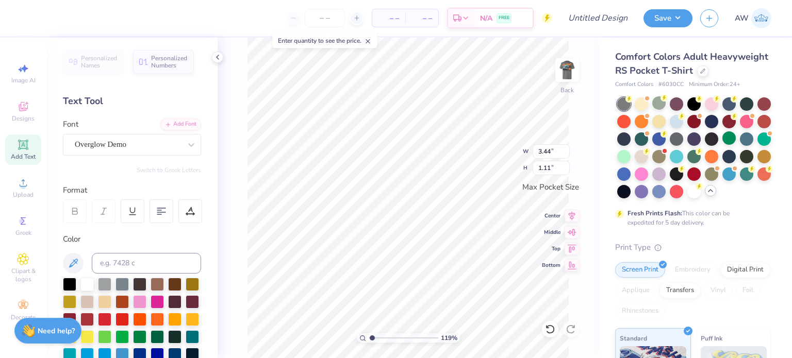
scroll to position [8, 1]
type input "1.18663369940154"
type textarea "TEX"
type input "1.18663369940154"
type textarea "TE"
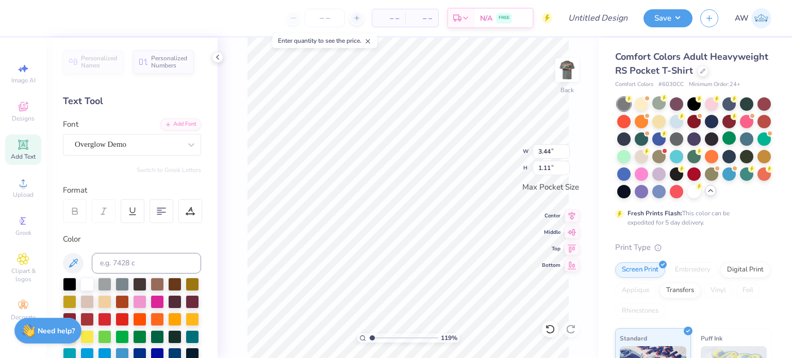
type input "1.18663369940154"
type textarea "T"
type input "1.18663369940154"
type textarea "C"
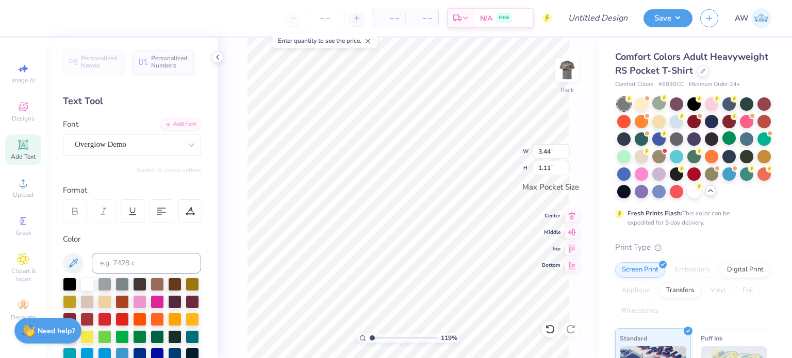
type input "1.18663369940154"
type textarea "Ch"
type input "1.18663369940154"
type textarea "Chi"
type input "1.18663369940154"
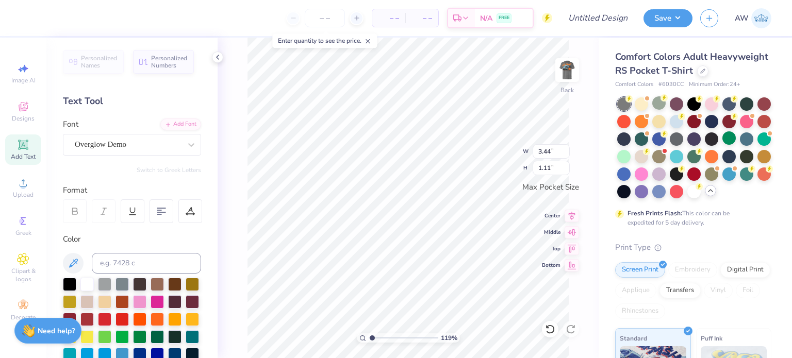
type textarea "Chi"
type input "1.18663369940154"
type textarea "Chi"
type input "1.18663369940154"
type textarea "Chi O"
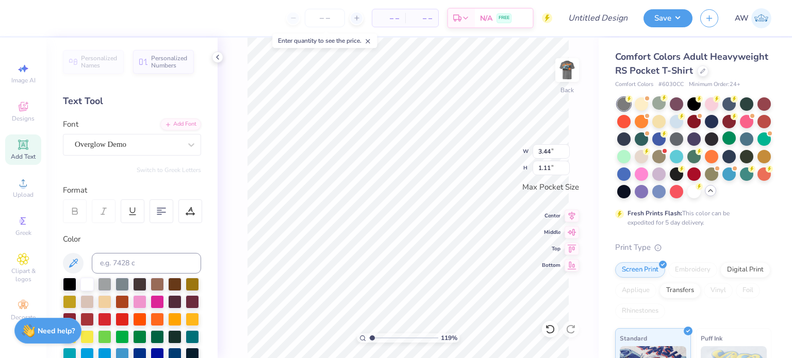
type input "1.18663369940154"
type textarea "Chi Om"
type input "1.18663369940154"
type textarea "Chi Ome"
type input "1.18663369940154"
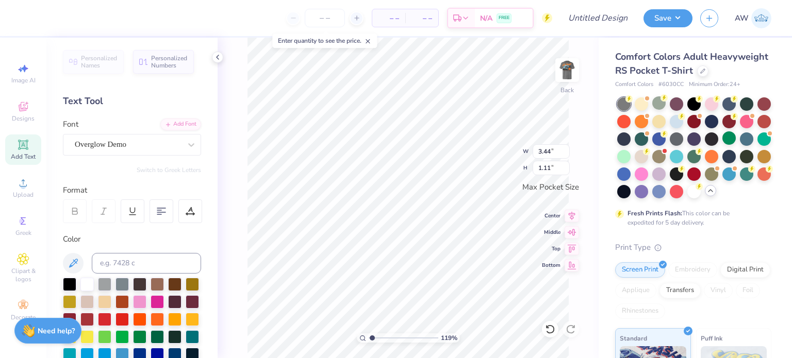
type textarea "Chi Omeg"
type input "1.18663369940154"
type textarea "Chi Omega"
click at [569, 78] on img at bounding box center [566, 69] width 41 height 41
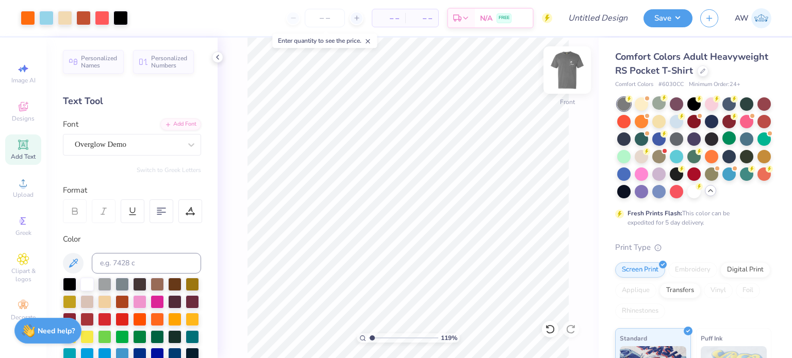
click at [566, 71] on img at bounding box center [566, 69] width 41 height 41
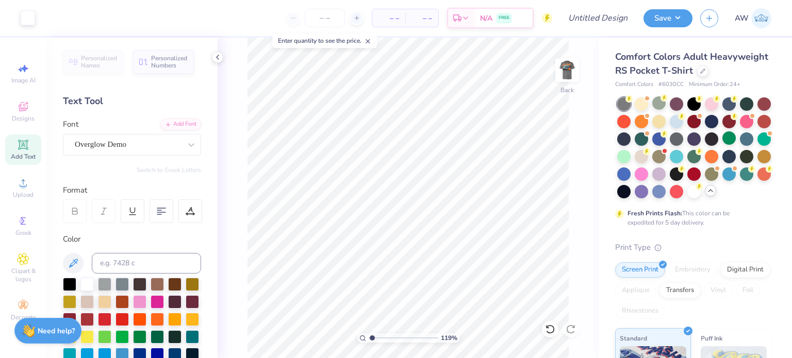
type input "1.18663369940154"
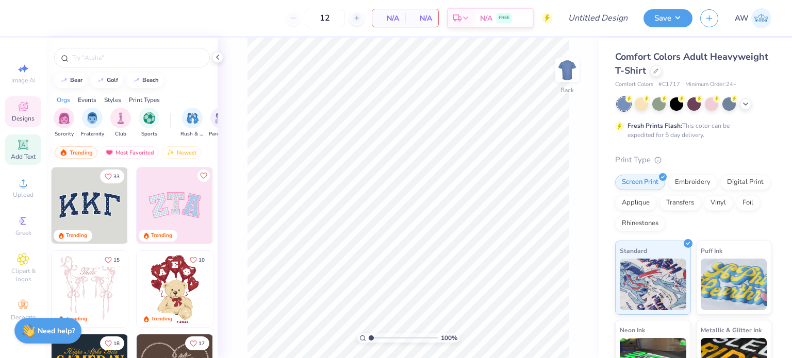
click at [26, 150] on icon at bounding box center [23, 145] width 12 height 12
